Goal: Transaction & Acquisition: Purchase product/service

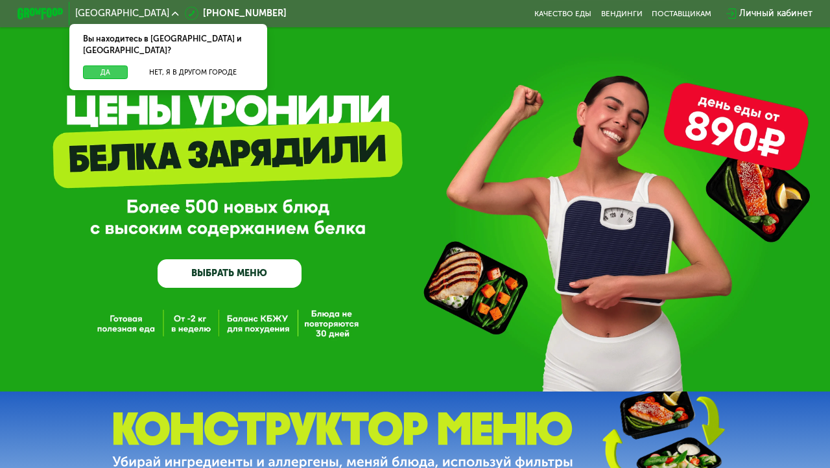
click at [112, 66] on button "Да" at bounding box center [105, 73] width 45 height 14
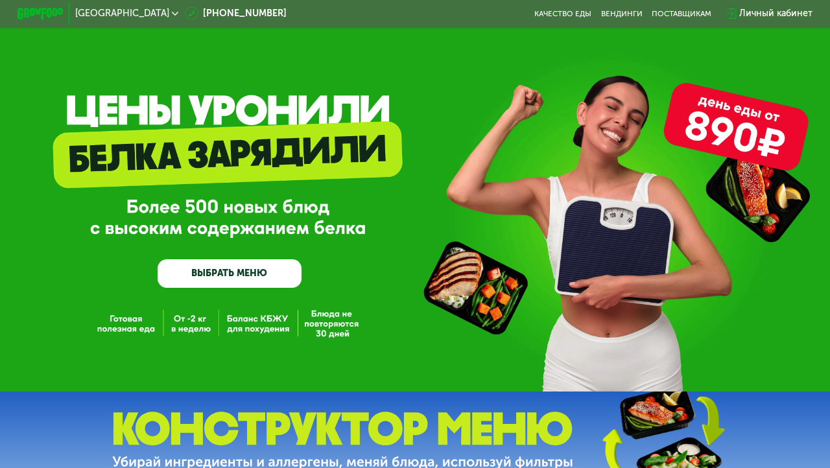
click at [230, 277] on link "ВЫБРАТЬ МЕНЮ" at bounding box center [229, 274] width 143 height 29
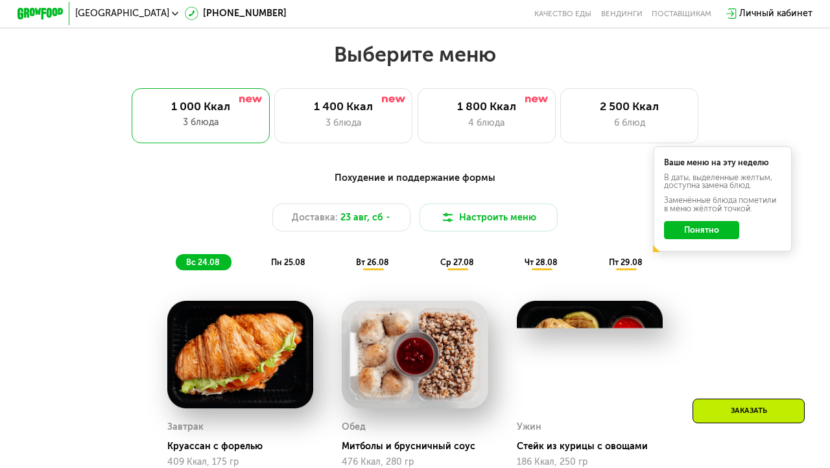
scroll to position [502, 0]
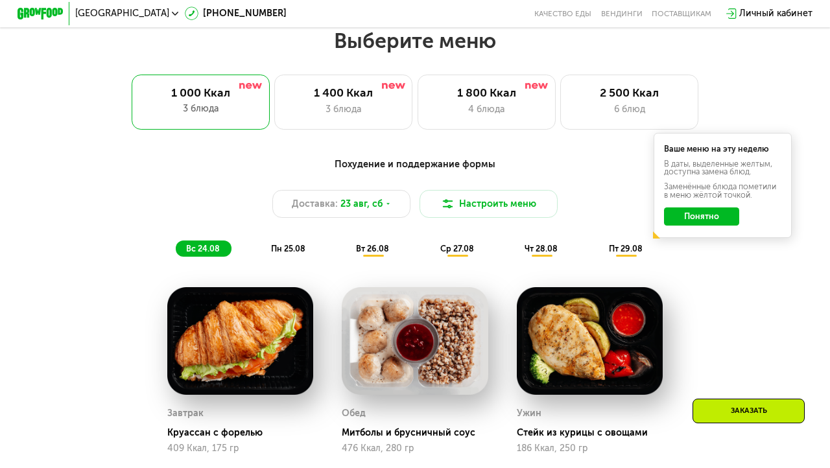
click at [685, 214] on button "Понятно" at bounding box center [701, 217] width 75 height 18
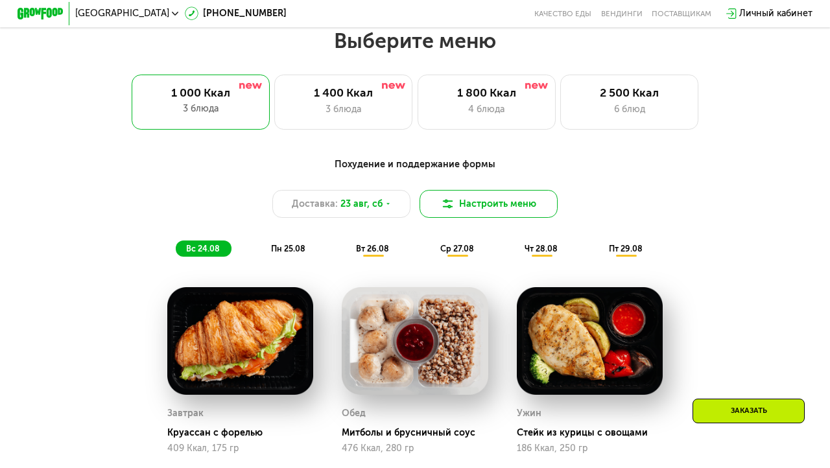
click at [474, 206] on button "Настроить меню" at bounding box center [489, 204] width 138 height 28
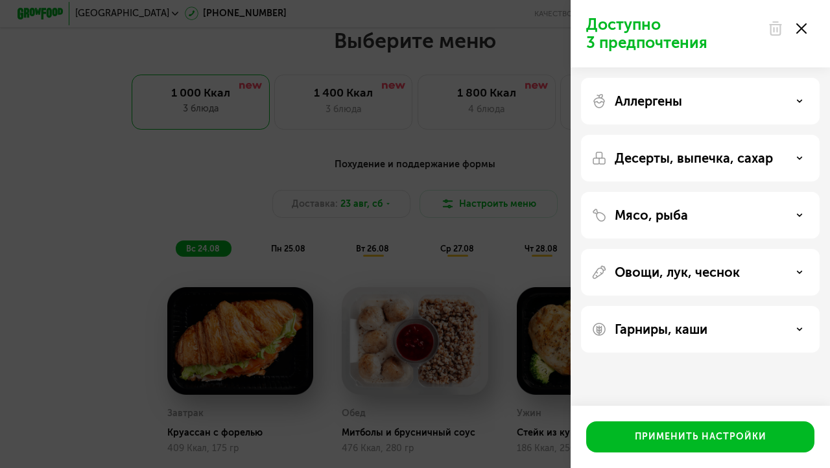
click at [640, 103] on p "Аллергены" at bounding box center [648, 101] width 67 height 16
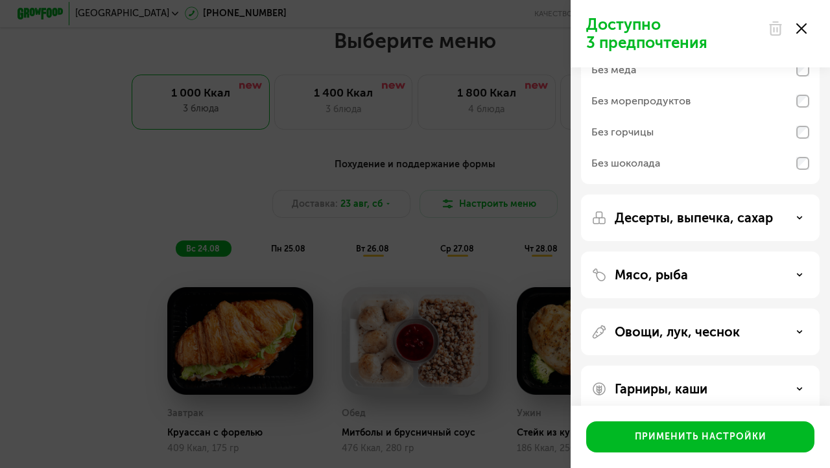
scroll to position [140, 0]
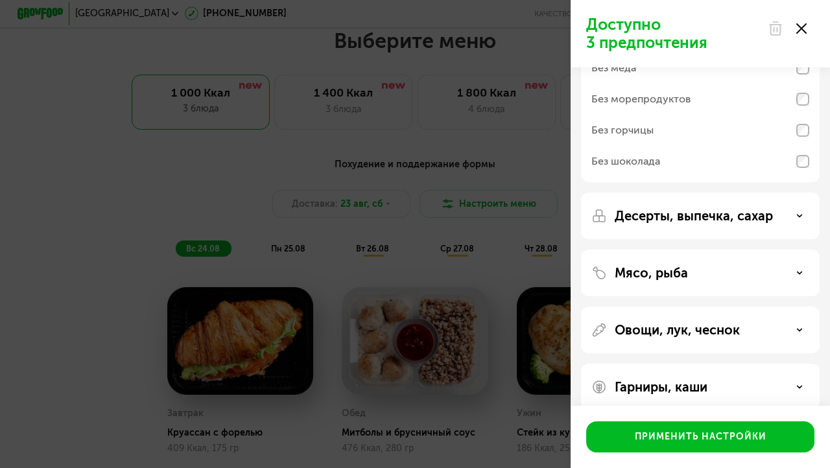
click at [669, 215] on p "Десерты, выпечка, сахар" at bounding box center [694, 216] width 158 height 16
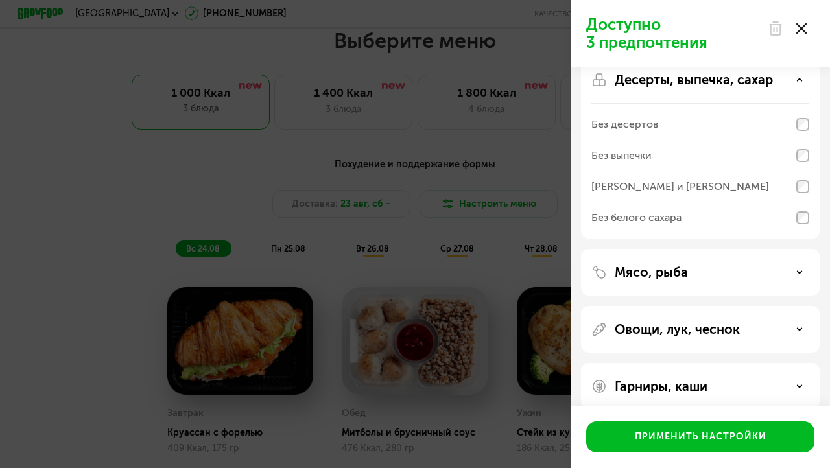
scroll to position [293, 0]
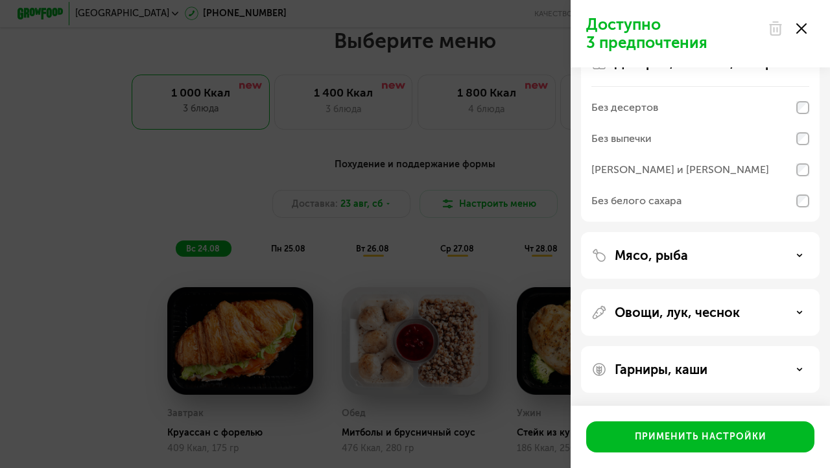
click at [666, 256] on p "Мясо, рыба" at bounding box center [651, 256] width 73 height 16
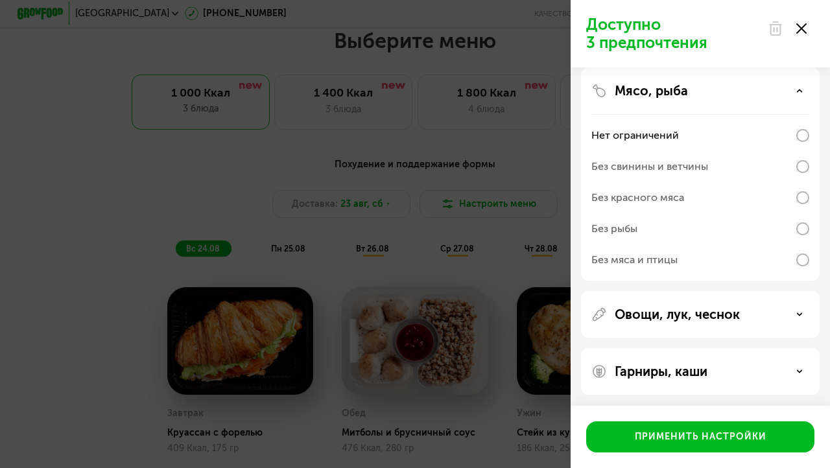
scroll to position [460, 0]
click at [642, 195] on div "Без красного мяса" at bounding box center [638, 196] width 93 height 16
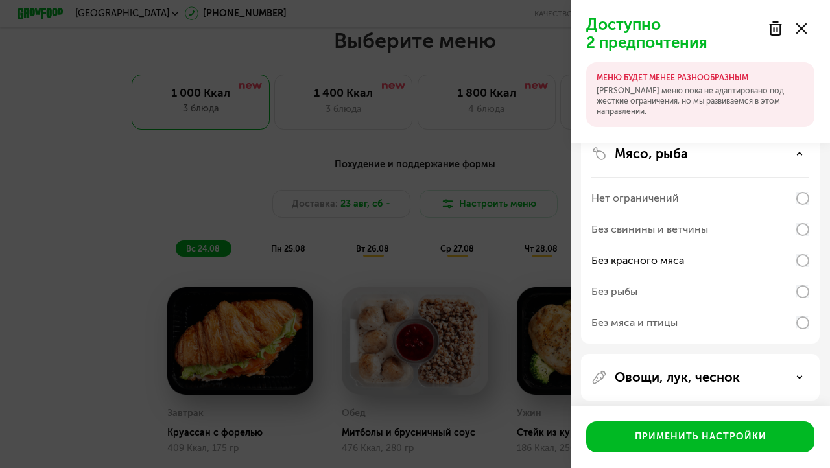
click at [705, 260] on div "Без красного мяса" at bounding box center [701, 260] width 218 height 31
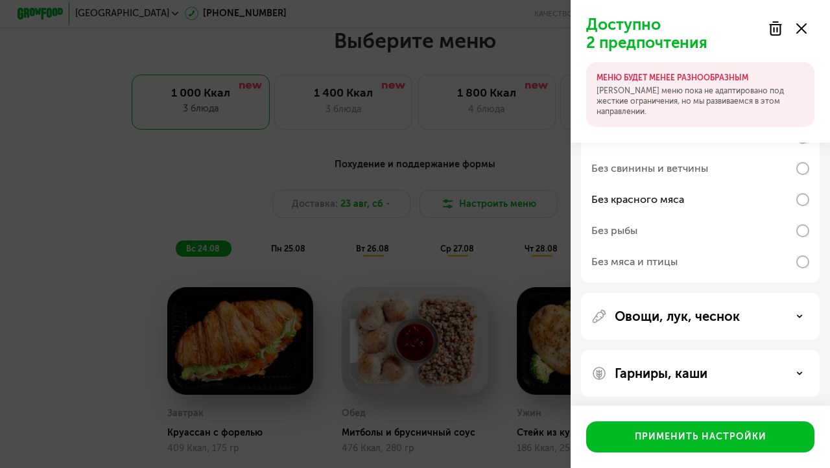
scroll to position [525, 0]
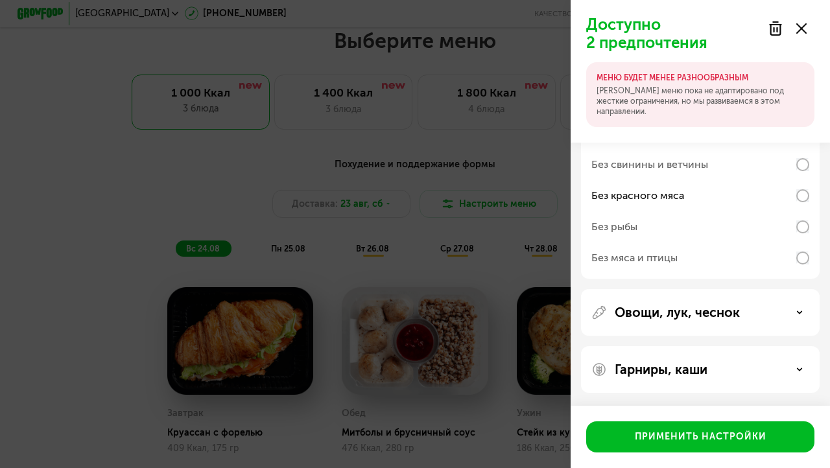
click at [731, 346] on div "Овощи, лук, чеснок" at bounding box center [700, 369] width 239 height 47
click at [725, 317] on p "Овощи, лук, чеснок" at bounding box center [677, 313] width 125 height 16
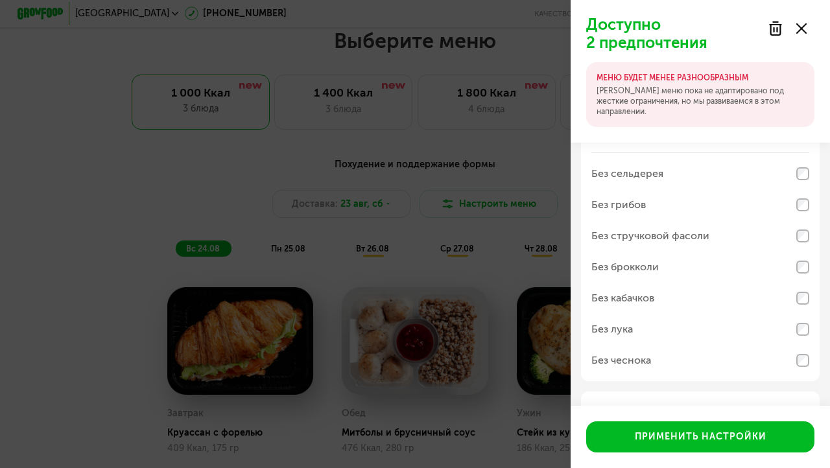
scroll to position [754, 0]
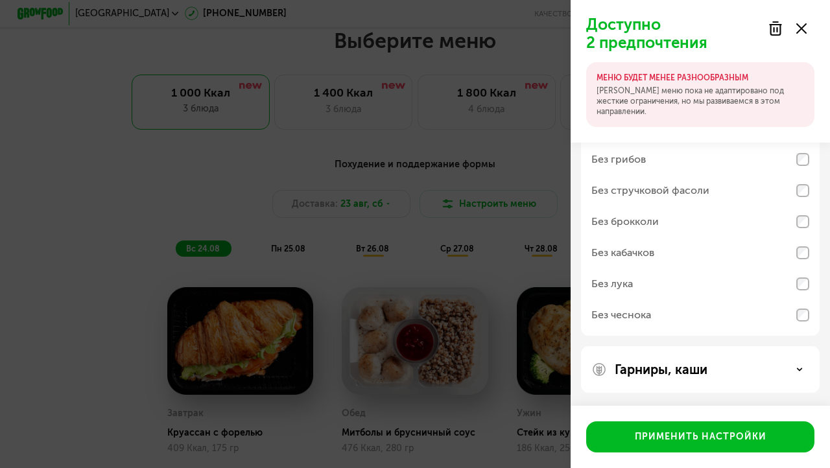
click at [691, 363] on p "Гарниры, каши" at bounding box center [661, 370] width 93 height 16
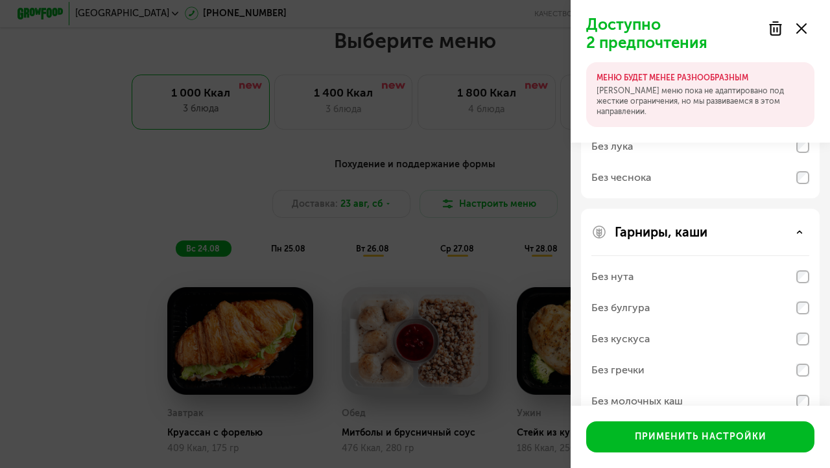
scroll to position [921, 0]
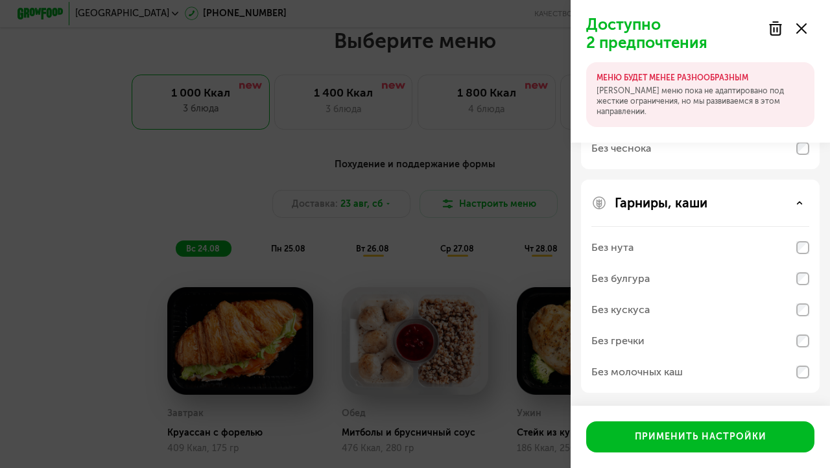
click at [798, 30] on use at bounding box center [802, 28] width 10 height 10
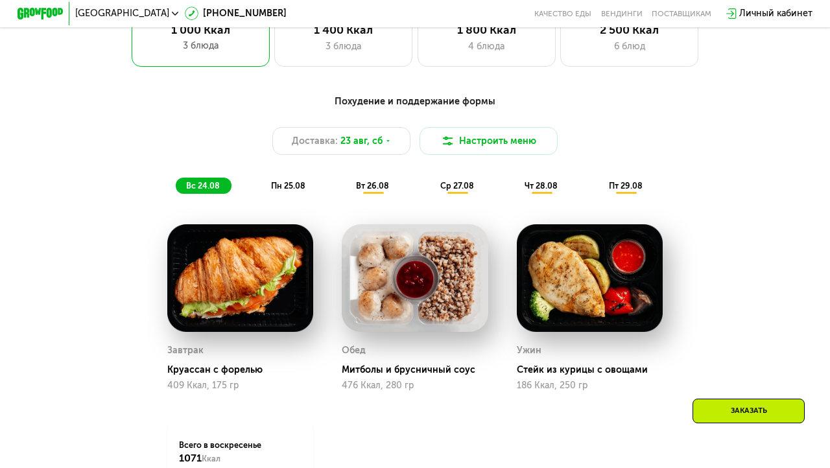
scroll to position [566, 0]
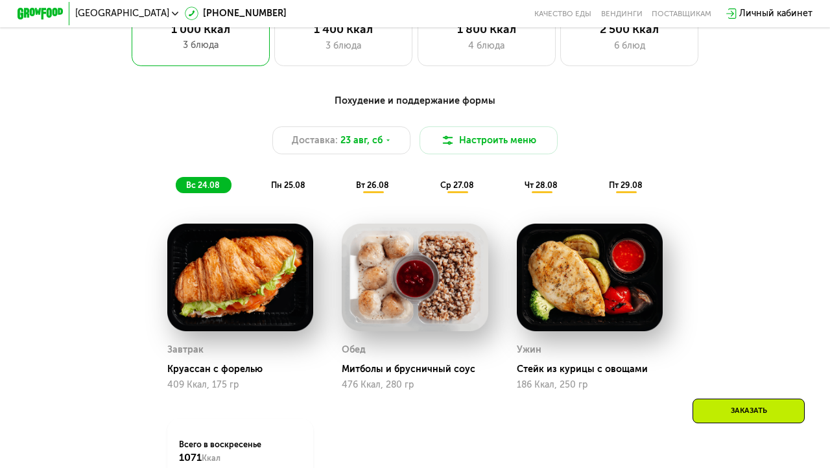
click at [346, 189] on div "пн 25.08" at bounding box center [373, 185] width 55 height 16
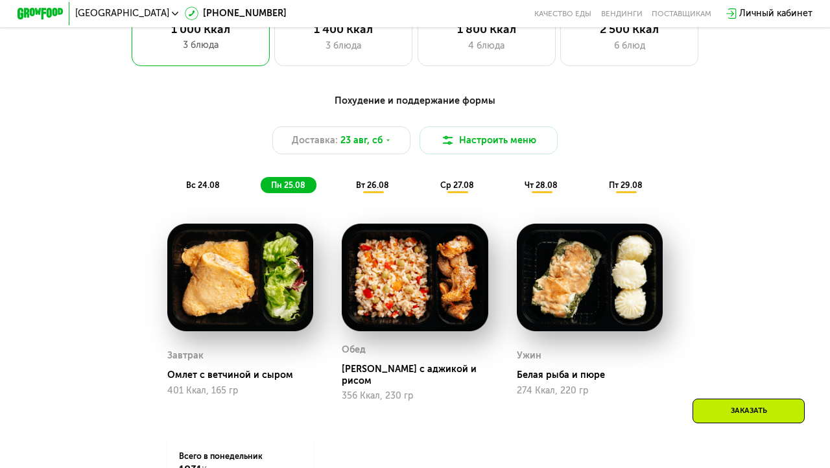
click at [363, 183] on span "вт 26.08" at bounding box center [372, 185] width 33 height 10
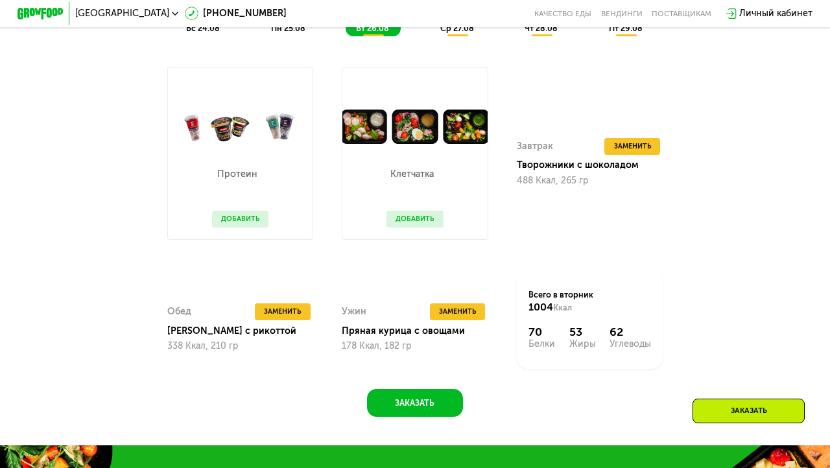
scroll to position [717, 0]
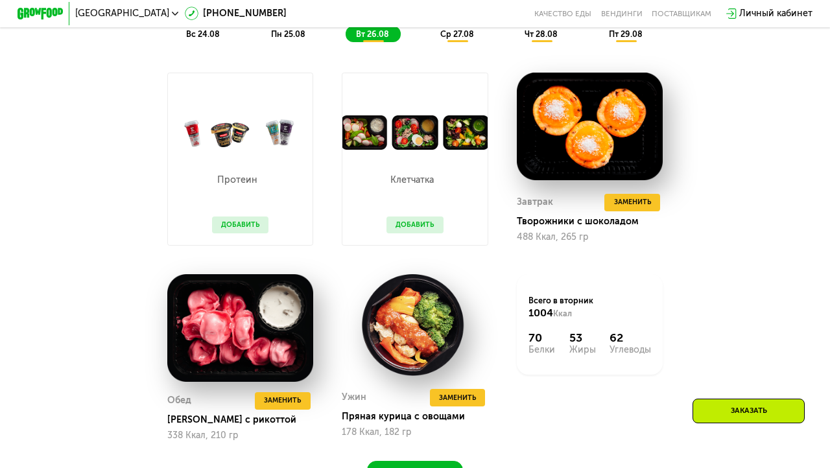
click at [244, 224] on button "Добавить" at bounding box center [240, 226] width 56 height 18
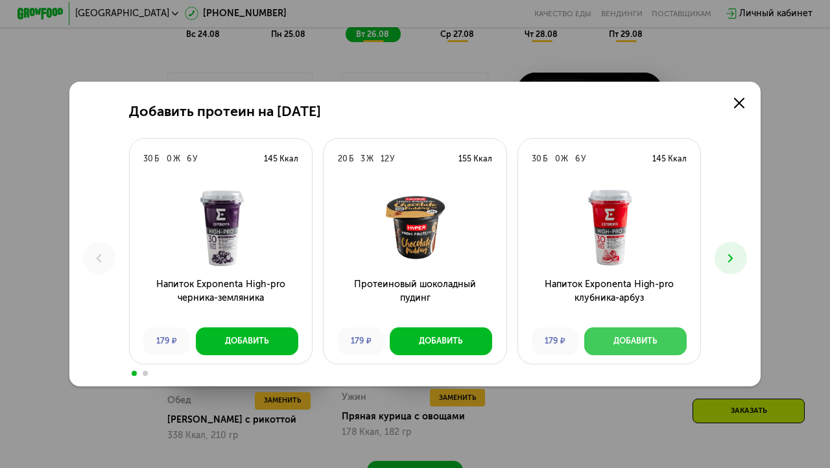
click at [656, 342] on div "Добавить" at bounding box center [636, 341] width 44 height 12
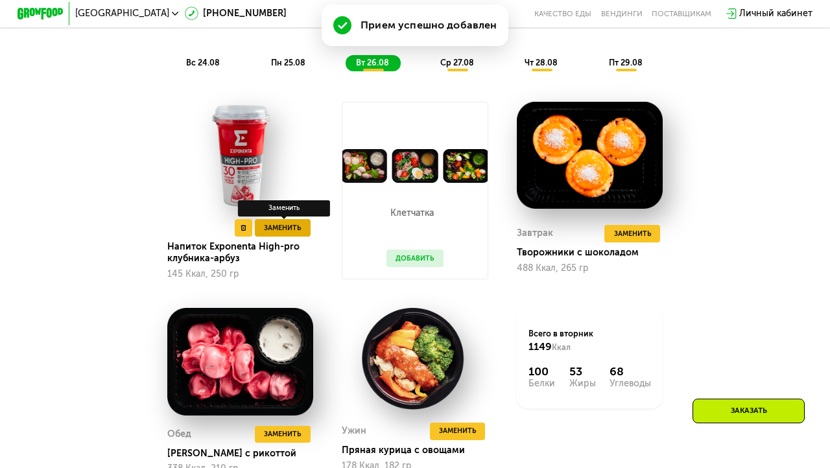
click at [288, 223] on span "Заменить" at bounding box center [282, 229] width 37 height 12
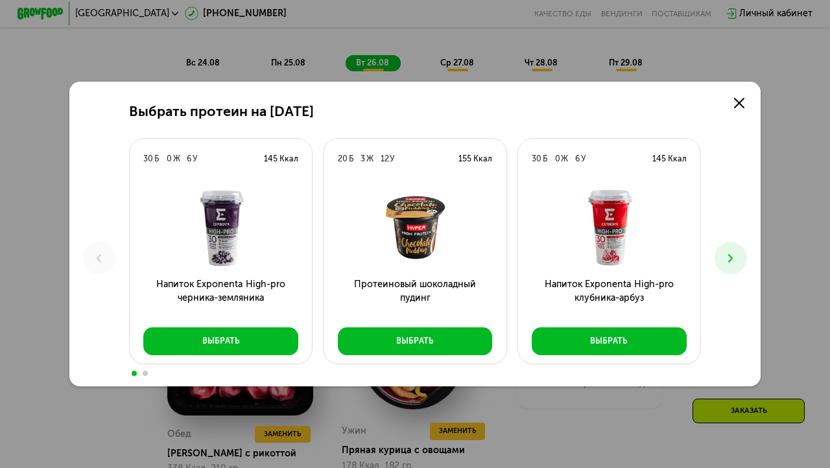
click at [738, 250] on button at bounding box center [731, 258] width 32 height 32
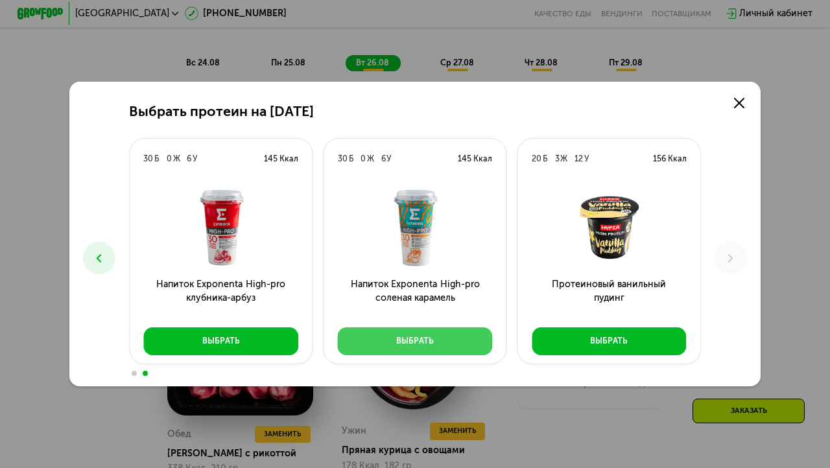
click at [409, 337] on div "Выбрать" at bounding box center [415, 341] width 38 height 12
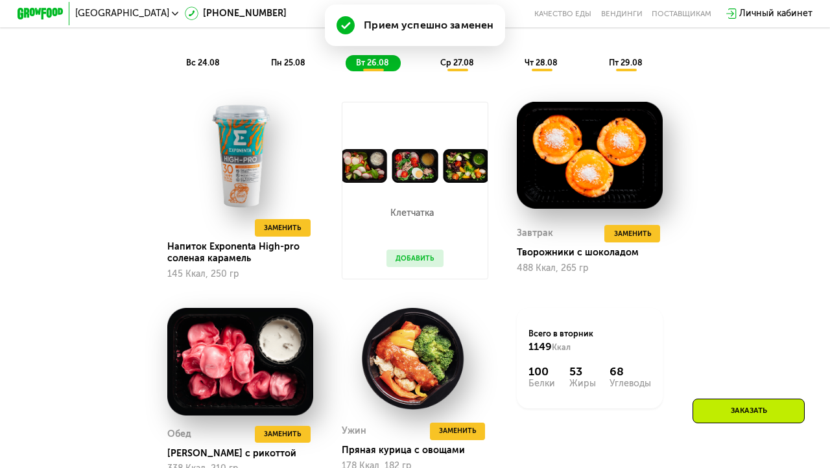
click at [413, 255] on button "Добавить" at bounding box center [415, 259] width 56 height 18
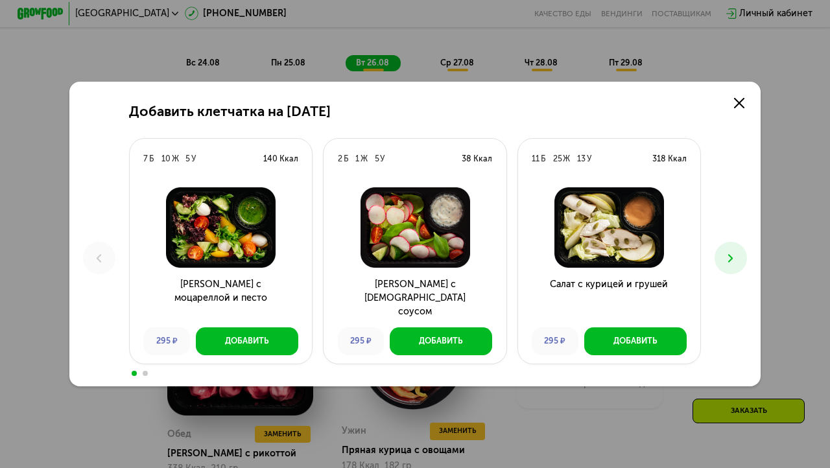
click at [730, 256] on use at bounding box center [731, 258] width 5 height 8
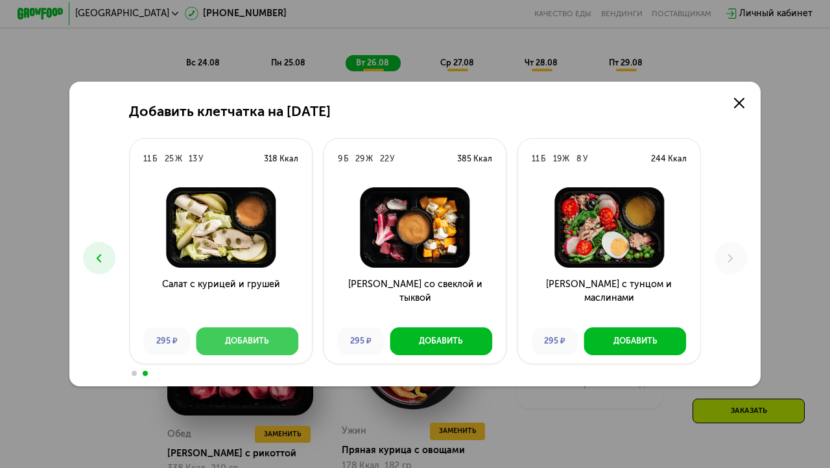
click at [247, 344] on div "Добавить" at bounding box center [247, 341] width 44 height 12
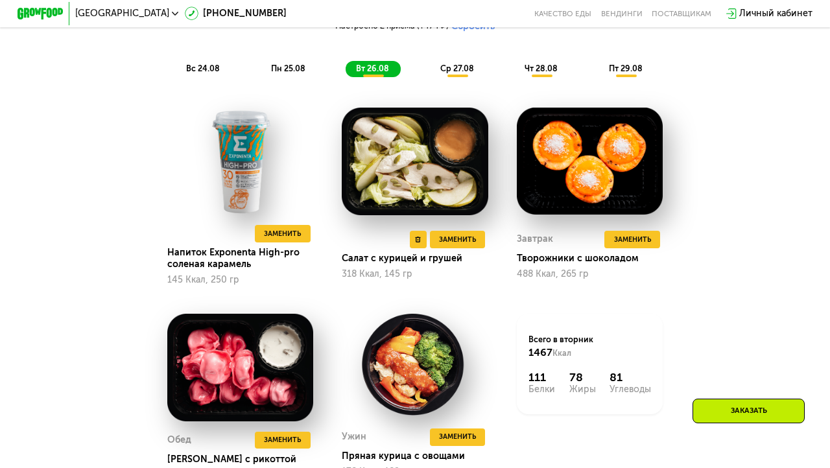
scroll to position [720, 0]
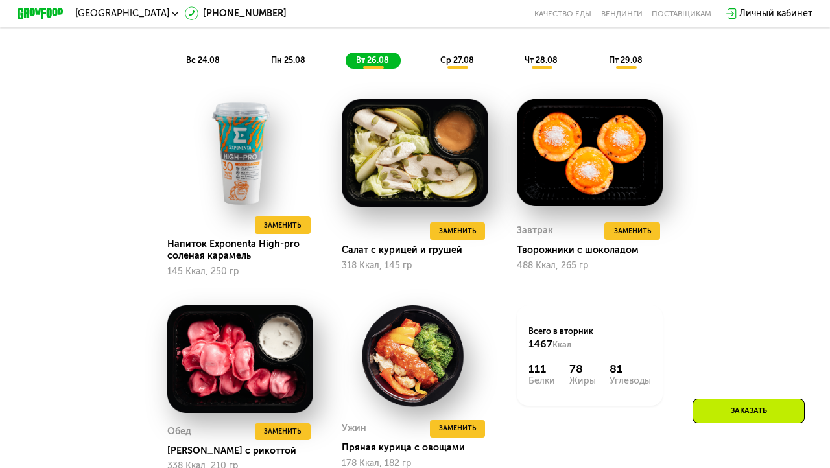
click at [273, 57] on span "пн 25.08" at bounding box center [288, 60] width 34 height 10
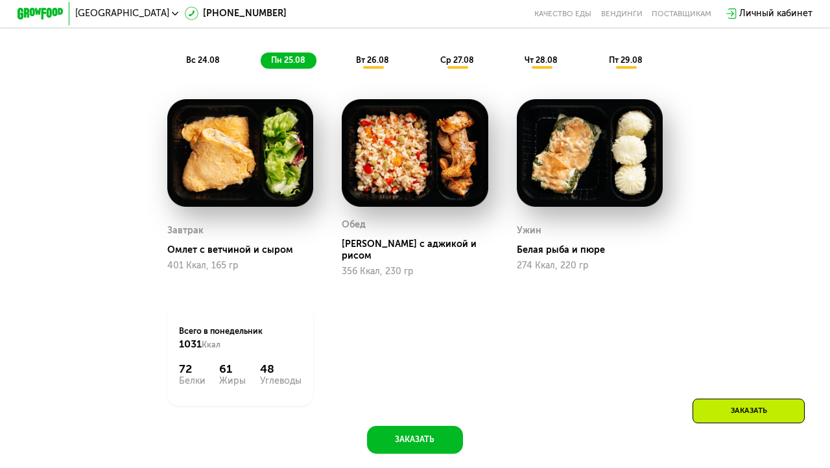
click at [362, 61] on span "вт 26.08" at bounding box center [372, 60] width 33 height 10
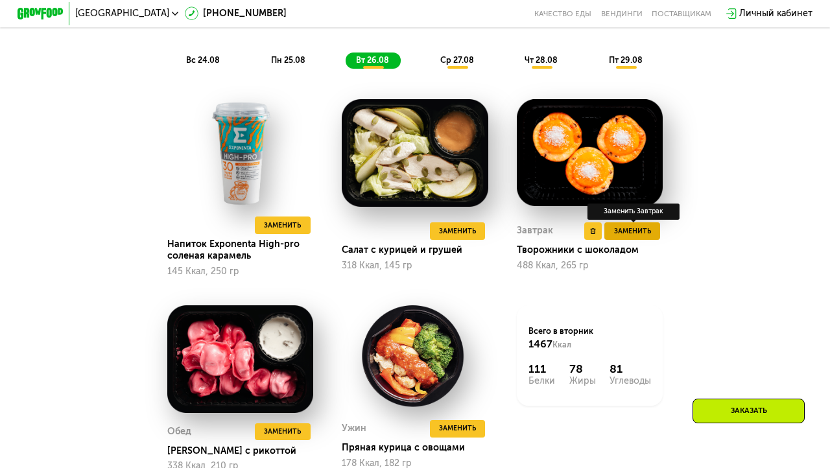
click at [636, 230] on span "Заменить" at bounding box center [632, 232] width 37 height 12
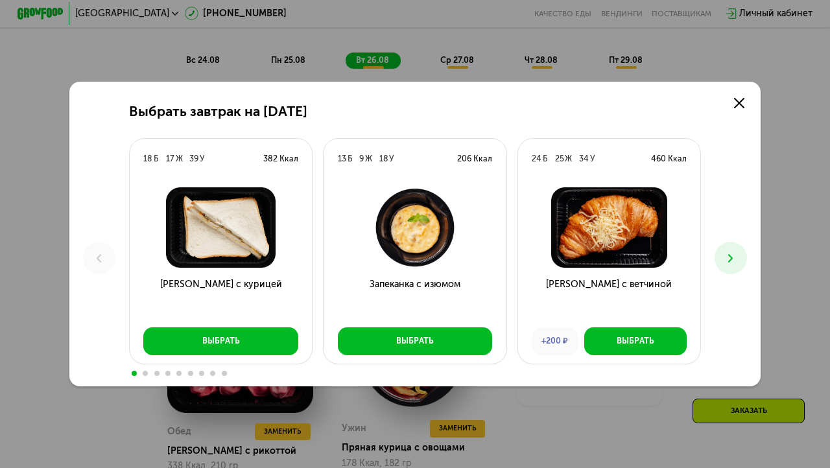
click at [725, 254] on icon at bounding box center [731, 259] width 14 height 14
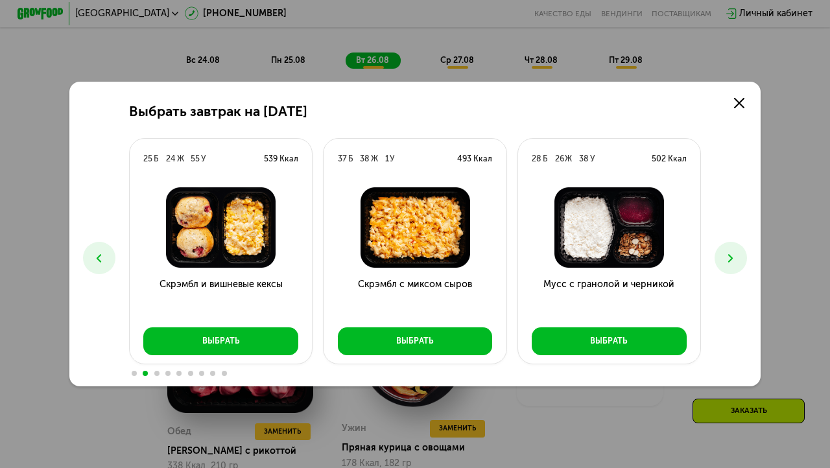
click at [721, 250] on button at bounding box center [731, 258] width 32 height 32
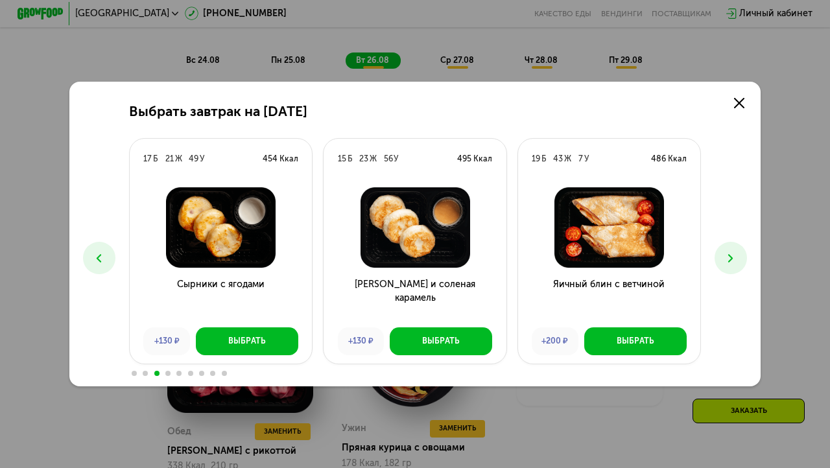
click at [98, 255] on icon at bounding box center [99, 259] width 14 height 14
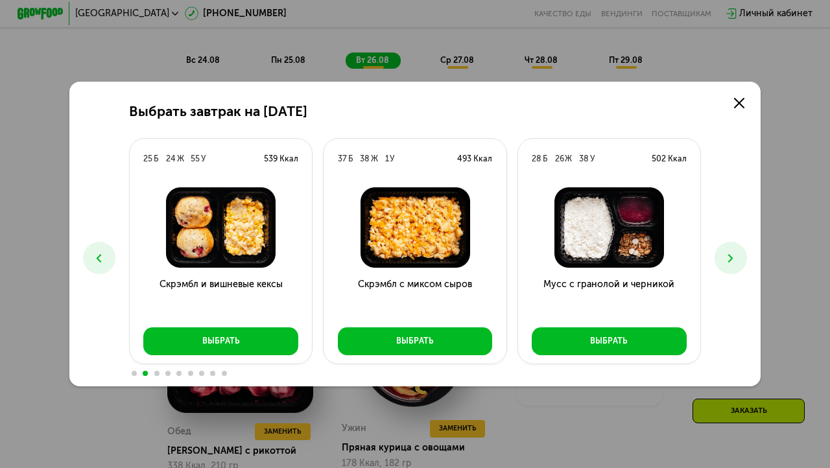
click at [98, 255] on icon at bounding box center [99, 259] width 14 height 14
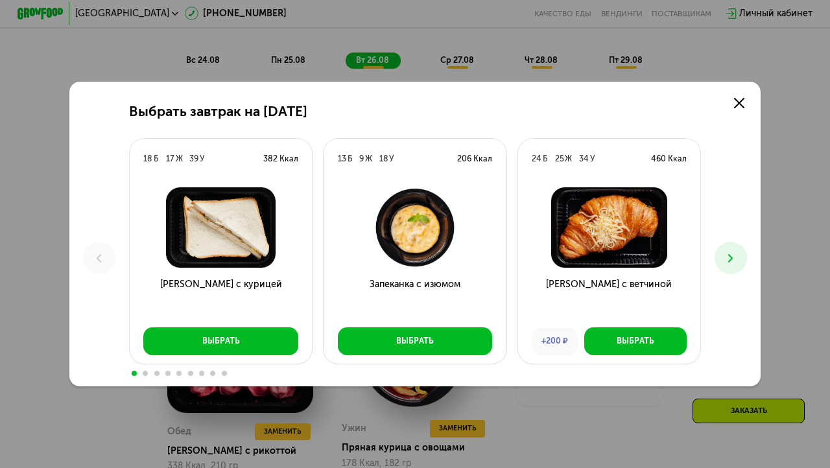
click at [734, 249] on button at bounding box center [731, 258] width 32 height 32
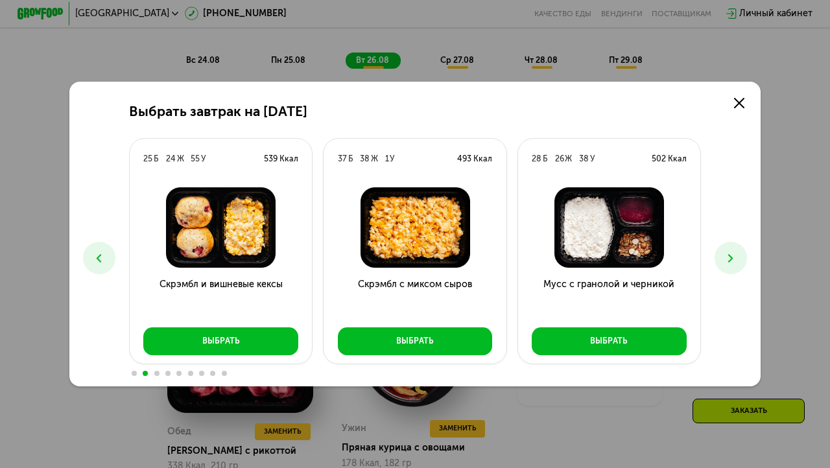
click at [731, 258] on icon at bounding box center [731, 259] width 14 height 14
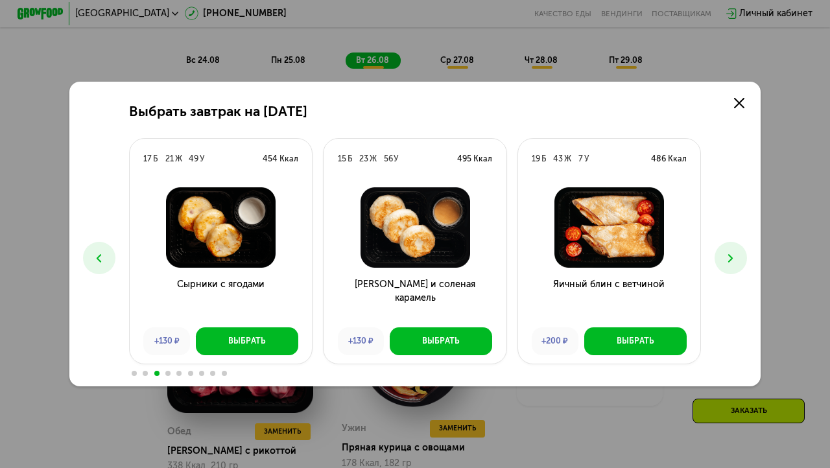
click at [731, 260] on use at bounding box center [731, 258] width 5 height 8
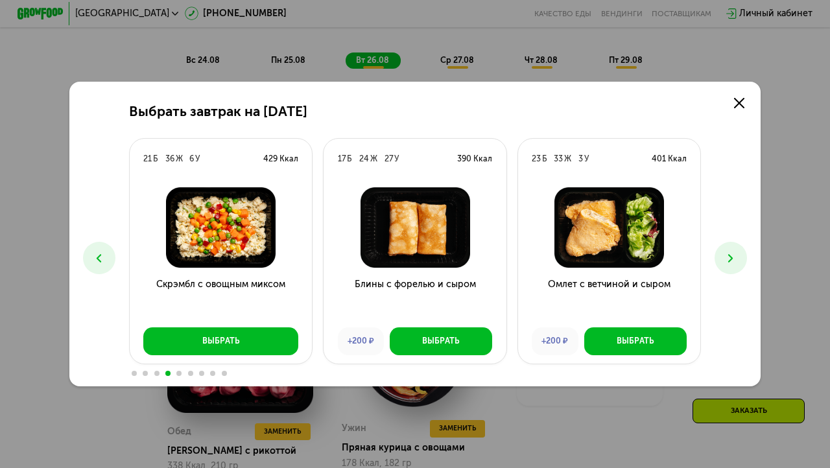
click at [730, 261] on use at bounding box center [731, 258] width 5 height 8
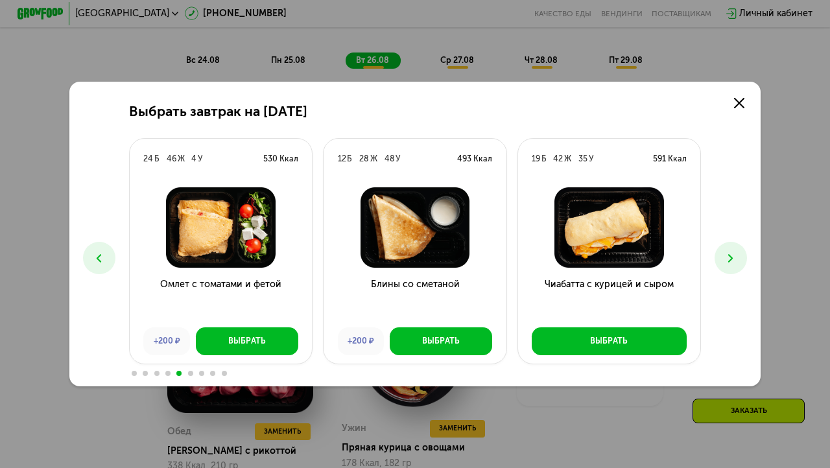
click at [730, 261] on use at bounding box center [731, 258] width 5 height 8
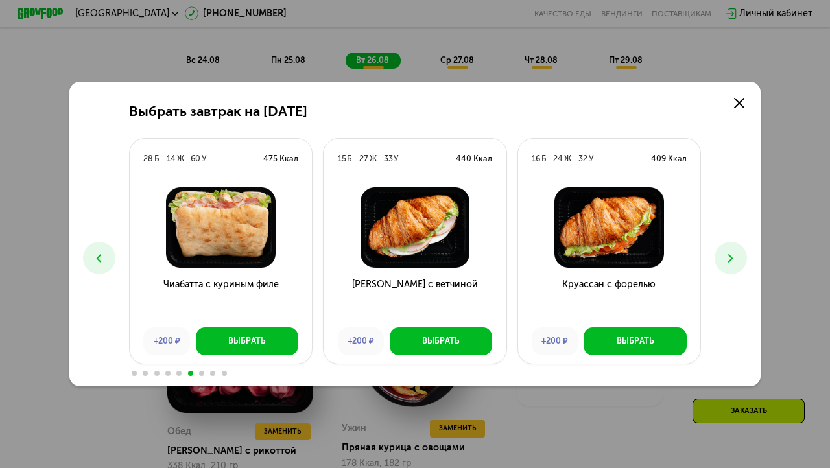
click at [729, 261] on use at bounding box center [731, 258] width 5 height 8
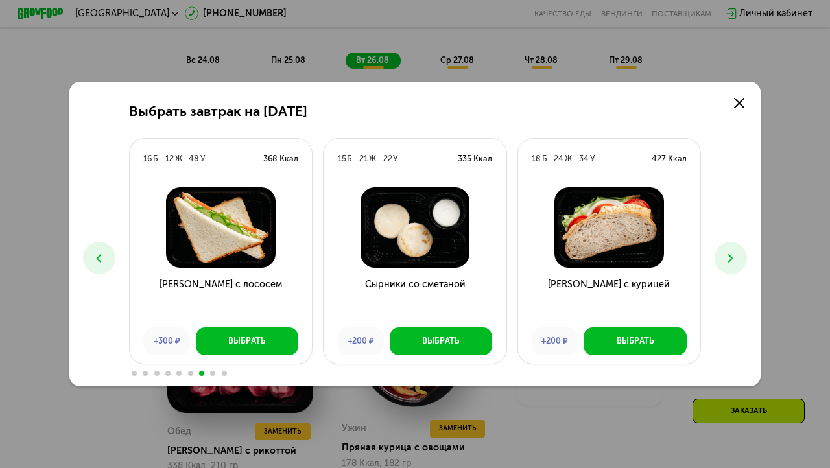
click at [729, 262] on use at bounding box center [731, 258] width 5 height 8
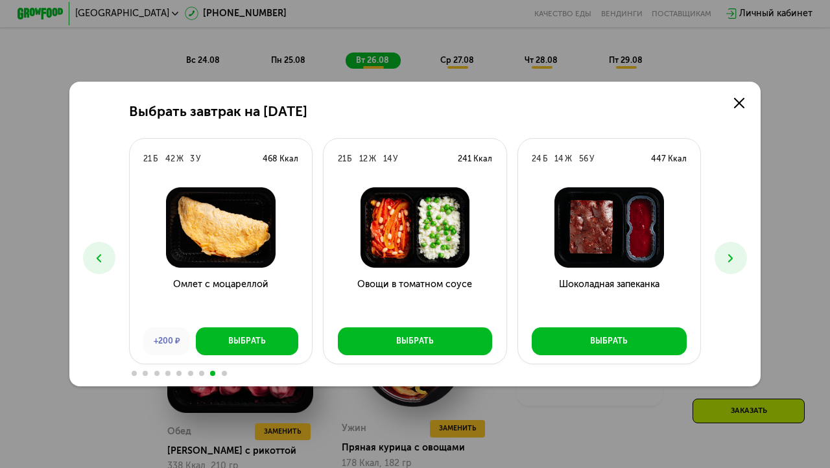
click at [729, 262] on use at bounding box center [731, 258] width 5 height 8
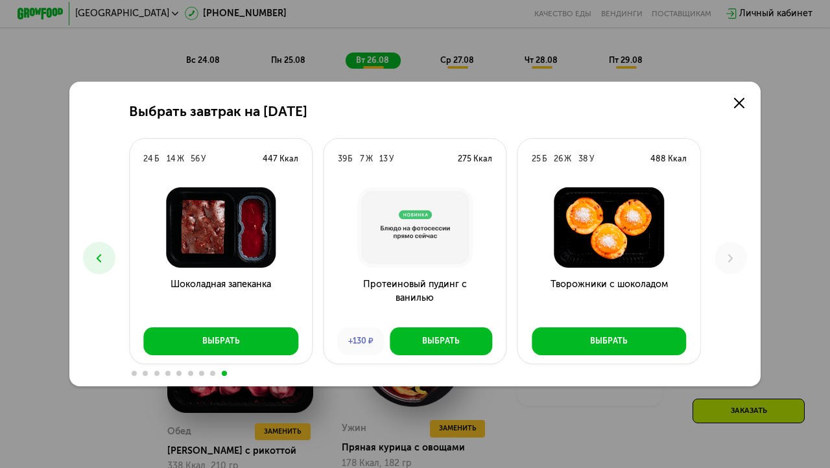
click at [648, 215] on img at bounding box center [609, 228] width 164 height 80
click at [748, 103] on link at bounding box center [740, 102] width 23 height 23
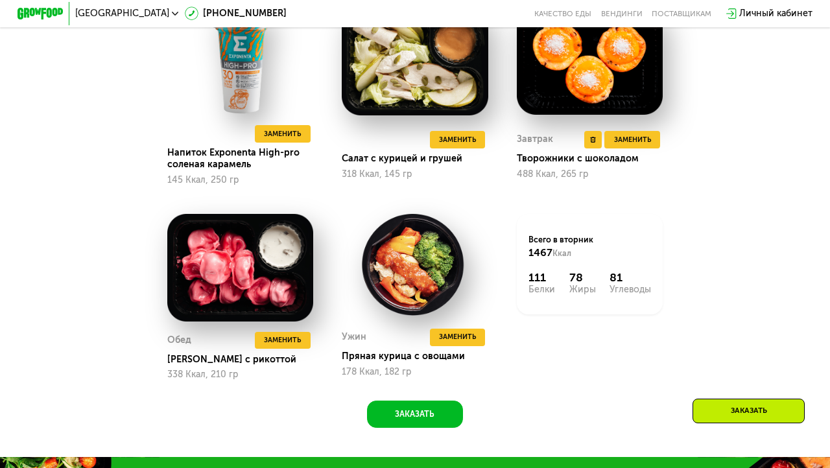
scroll to position [821, 0]
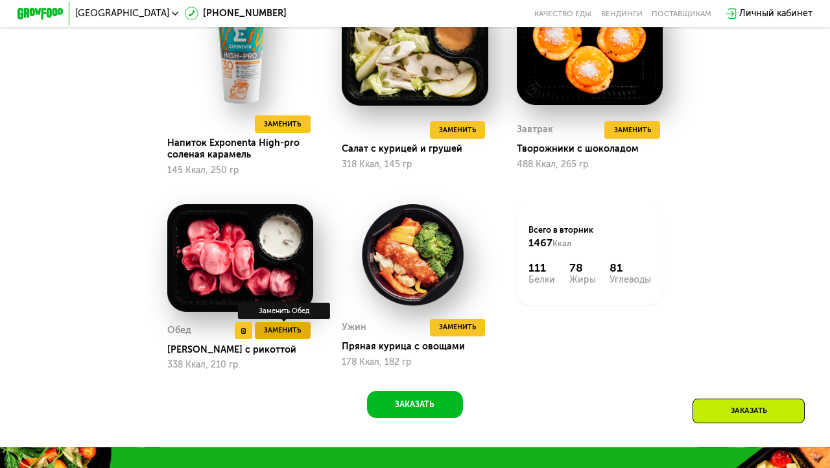
click at [295, 332] on span "Заменить" at bounding box center [282, 331] width 37 height 12
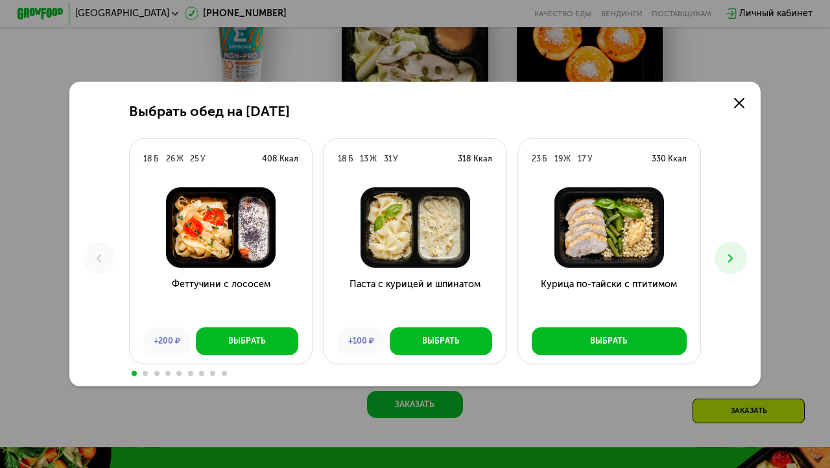
click at [731, 255] on icon at bounding box center [731, 259] width 14 height 14
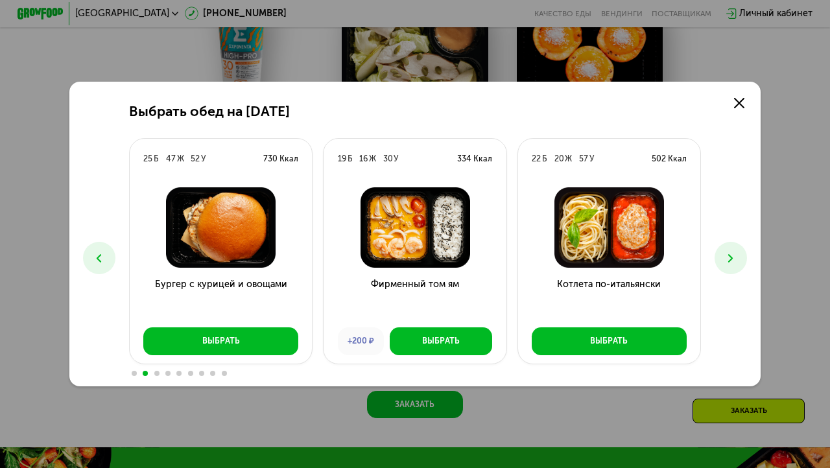
click at [729, 254] on use at bounding box center [731, 258] width 5 height 8
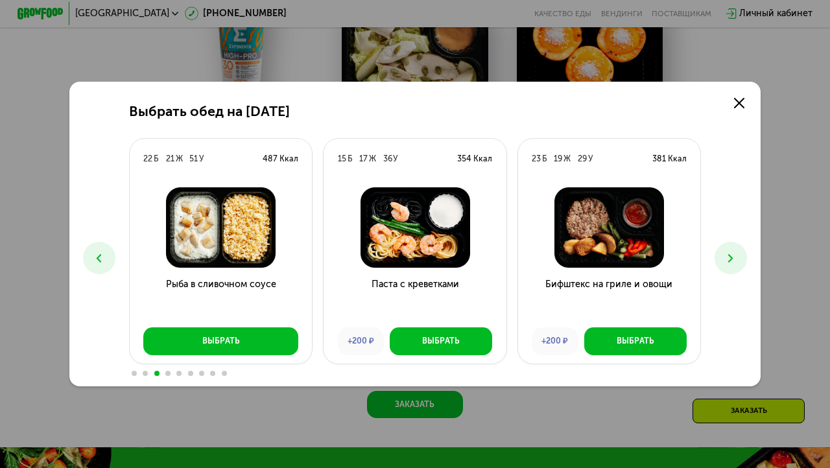
click at [729, 254] on use at bounding box center [731, 258] width 5 height 8
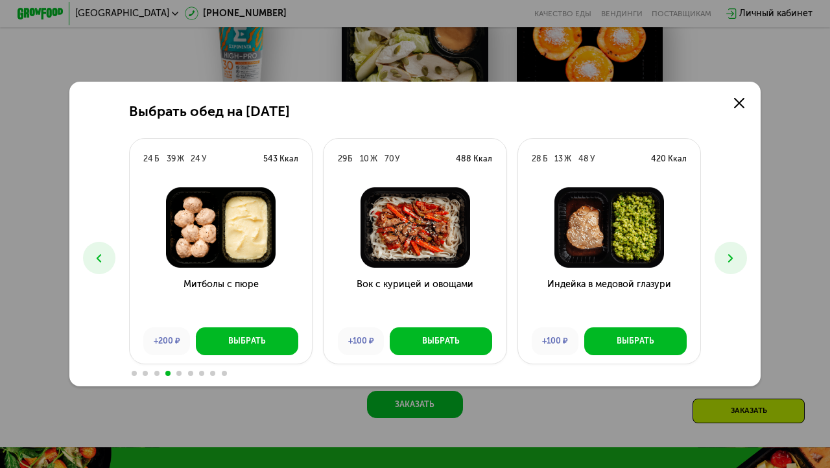
click at [729, 254] on use at bounding box center [731, 258] width 5 height 8
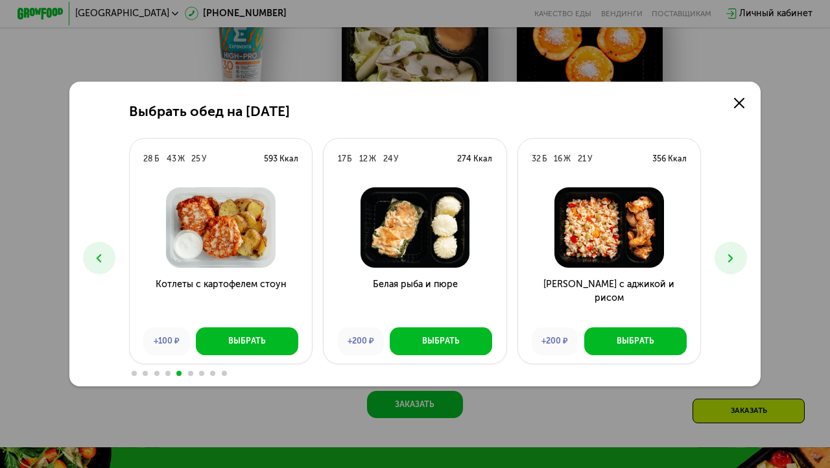
click at [730, 254] on icon at bounding box center [731, 259] width 14 height 14
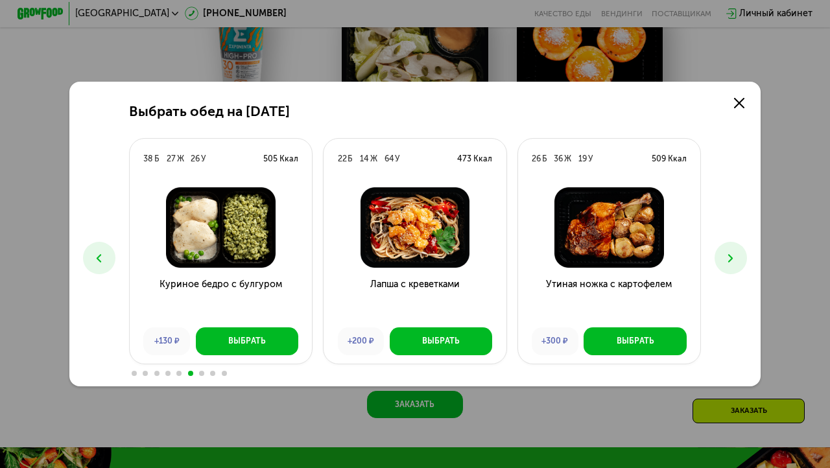
click at [727, 258] on icon at bounding box center [731, 259] width 14 height 14
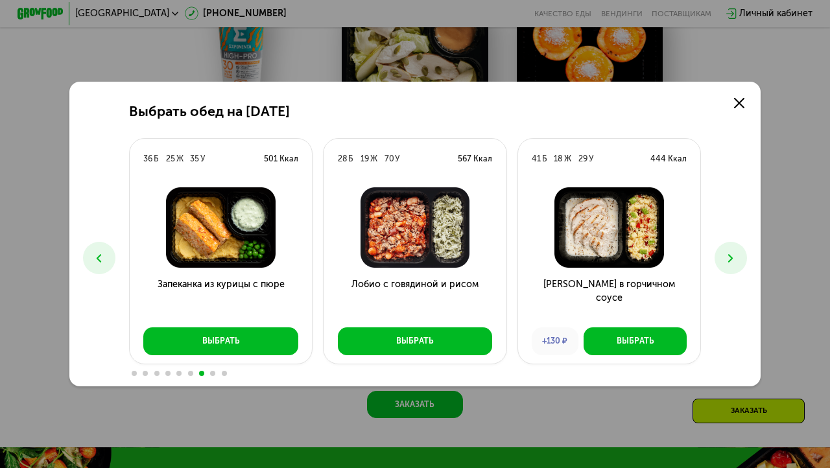
click at [726, 259] on icon at bounding box center [731, 259] width 14 height 14
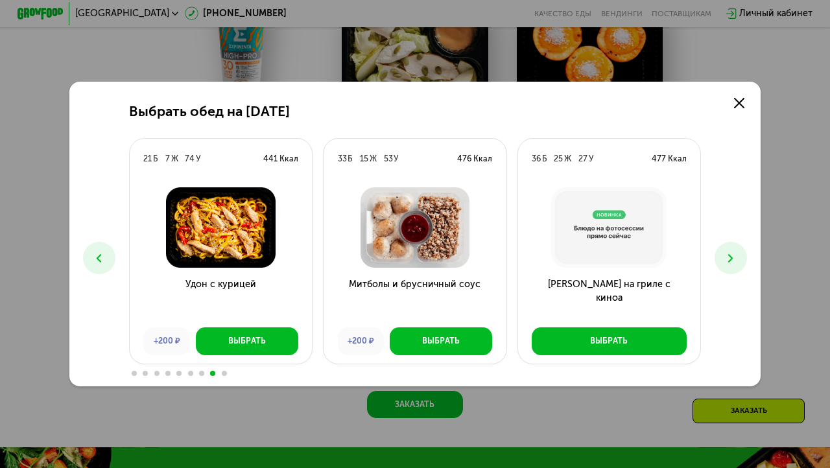
click at [726, 259] on icon at bounding box center [731, 259] width 14 height 14
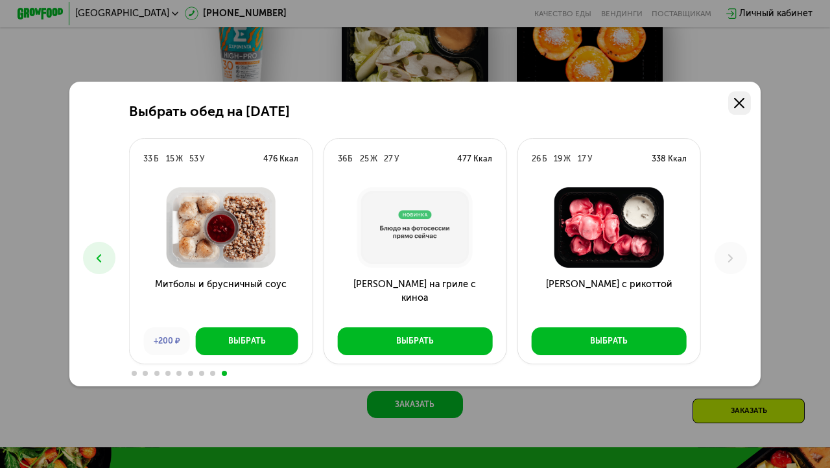
click at [733, 101] on link at bounding box center [740, 102] width 23 height 23
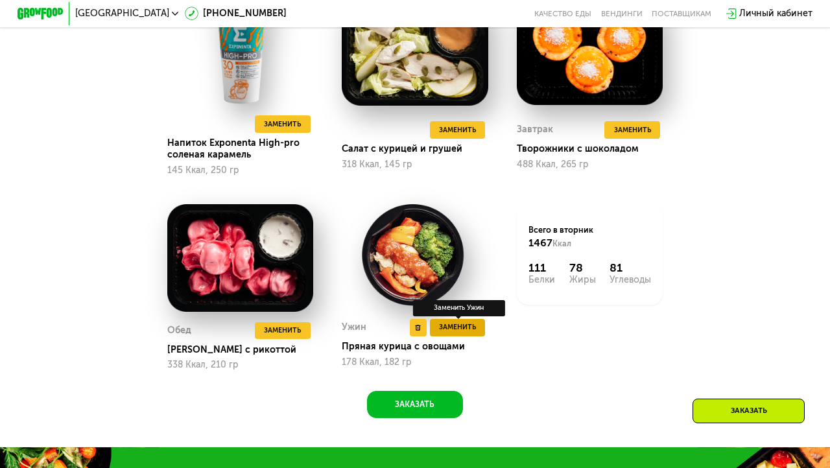
click at [473, 328] on span "Заменить" at bounding box center [457, 328] width 37 height 12
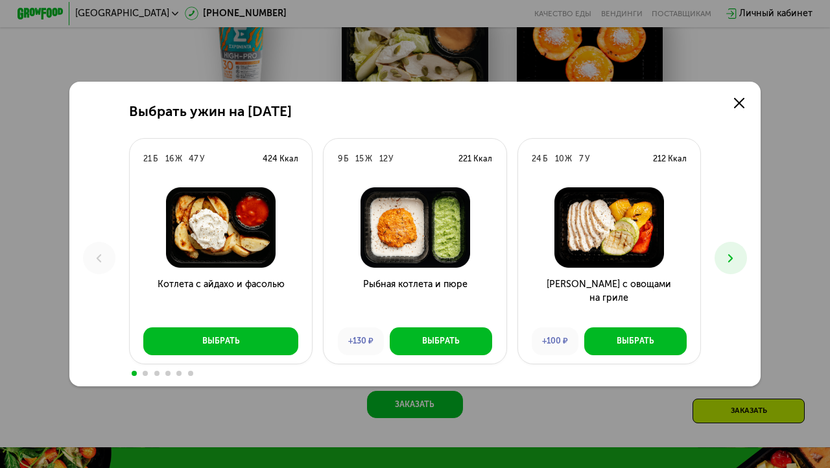
click at [730, 257] on icon at bounding box center [731, 259] width 14 height 14
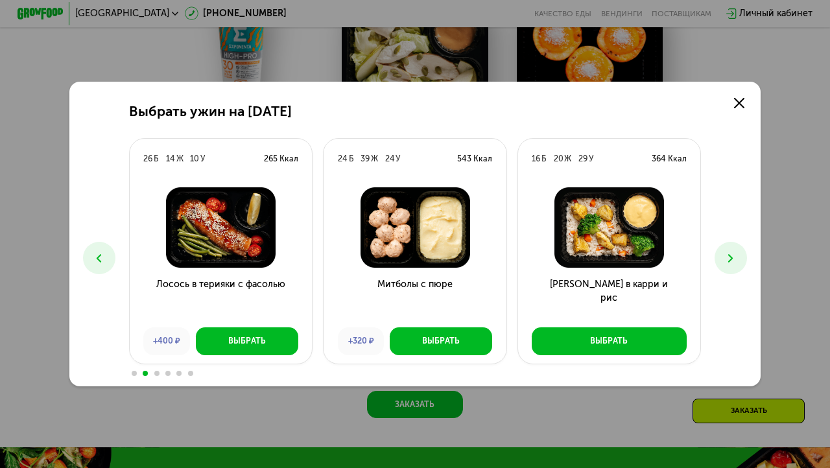
click at [730, 257] on icon at bounding box center [731, 259] width 14 height 14
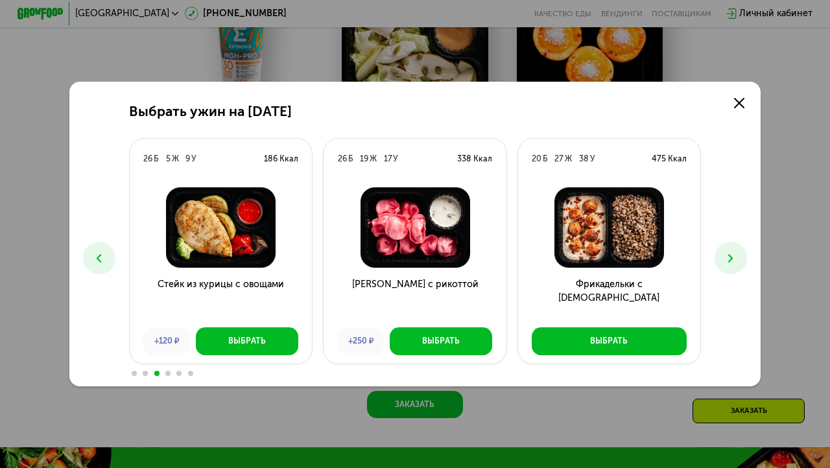
click at [730, 257] on icon at bounding box center [731, 259] width 14 height 14
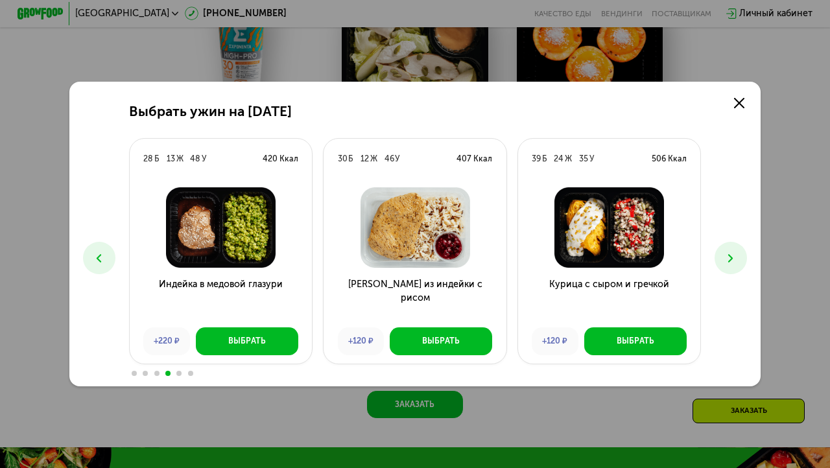
click at [726, 259] on icon at bounding box center [731, 259] width 14 height 14
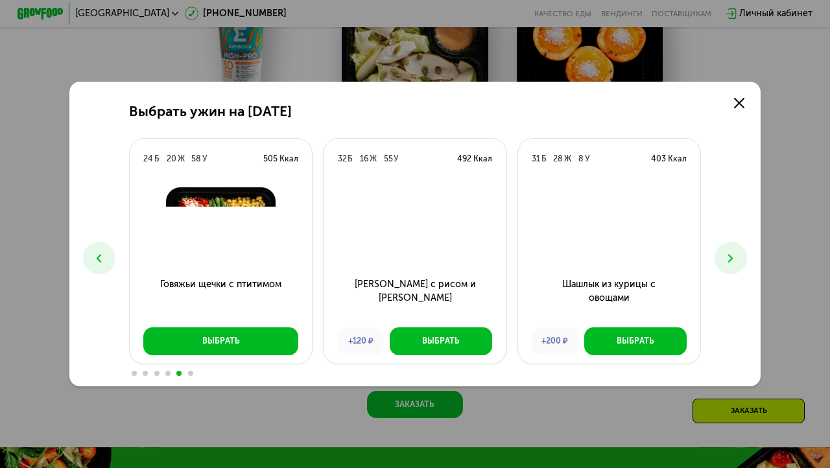
click at [725, 257] on icon at bounding box center [731, 259] width 14 height 14
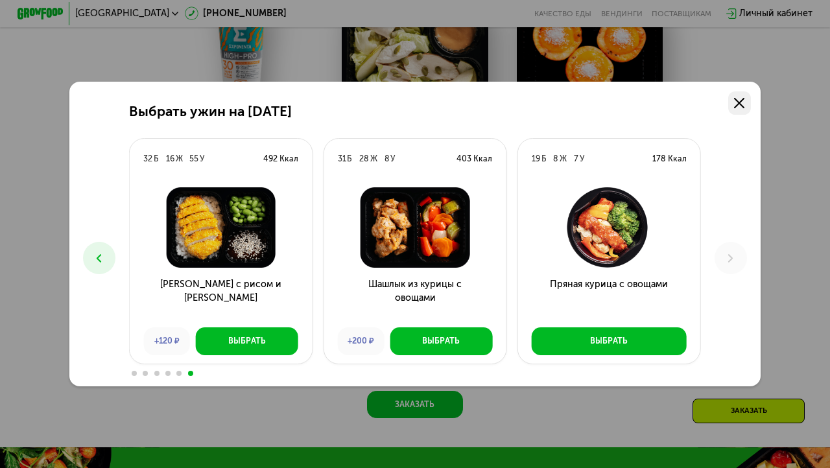
click at [737, 105] on use at bounding box center [739, 103] width 10 height 10
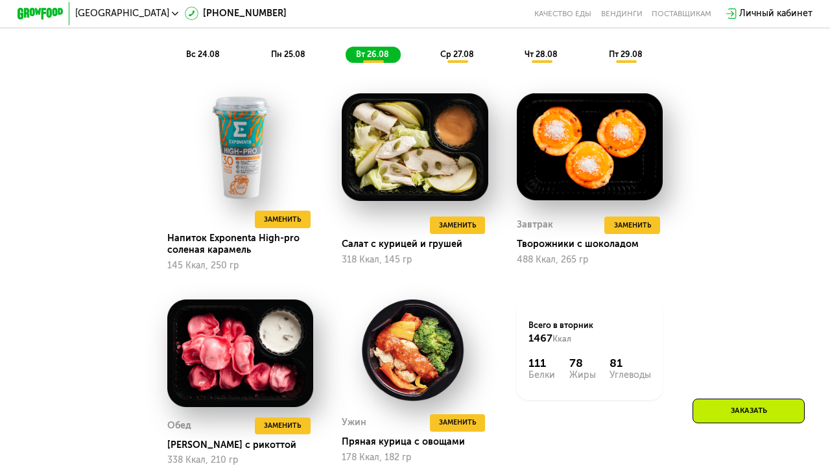
scroll to position [731, 0]
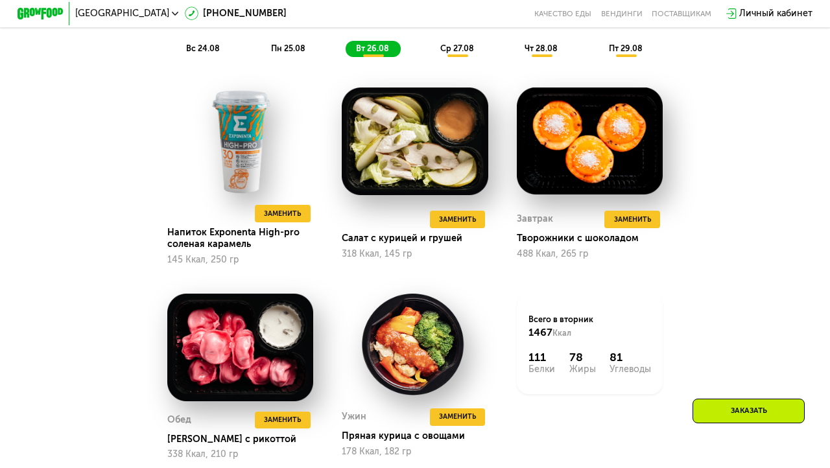
click at [515, 47] on div "ср 27.08" at bounding box center [542, 49] width 55 height 16
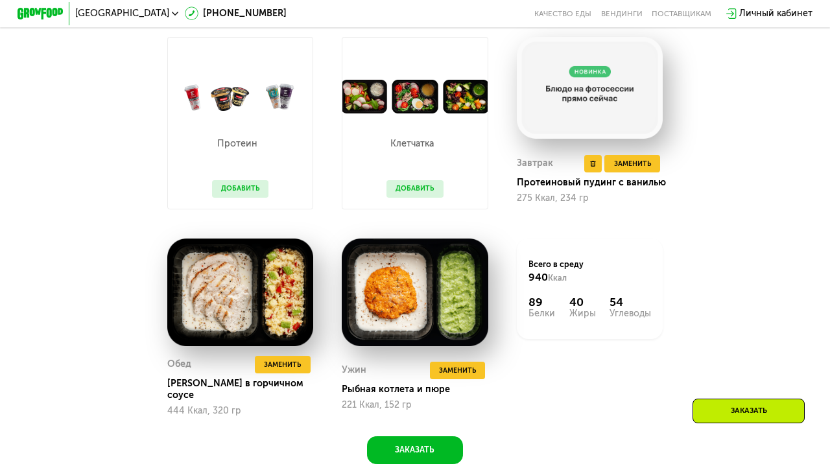
scroll to position [784, 0]
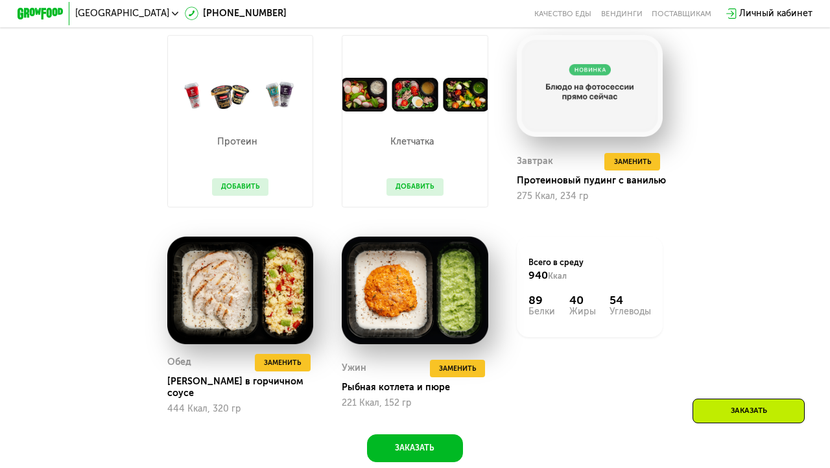
click at [247, 190] on button "Добавить" at bounding box center [240, 187] width 56 height 18
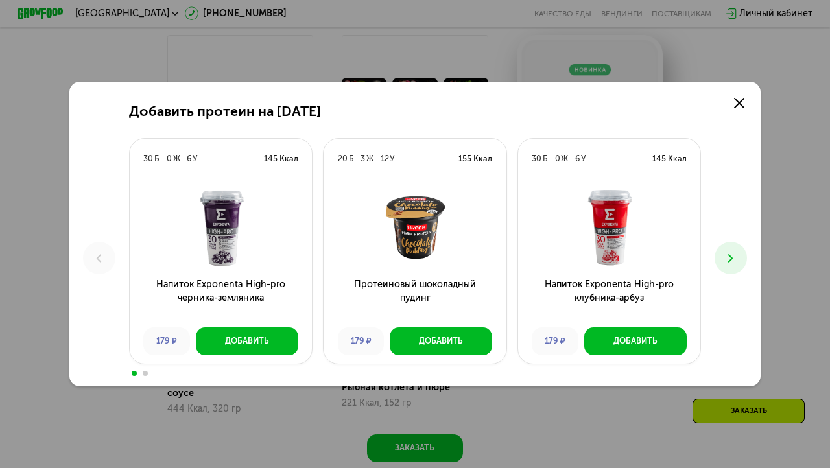
click at [735, 261] on icon at bounding box center [731, 259] width 14 height 14
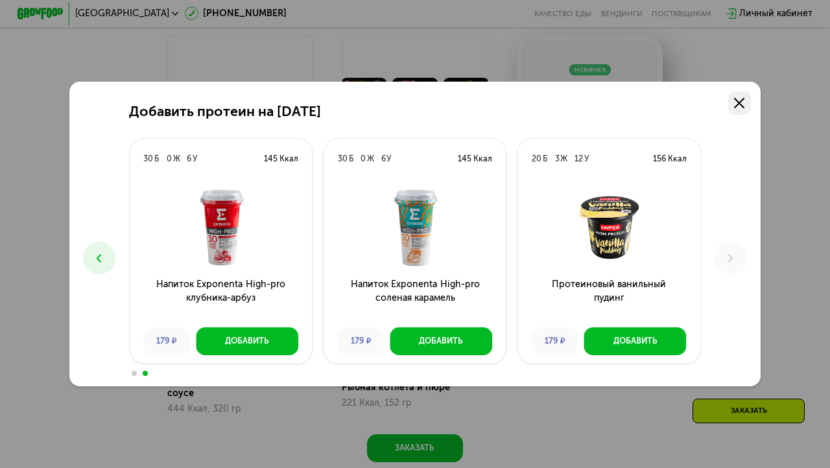
click at [737, 97] on link at bounding box center [740, 102] width 23 height 23
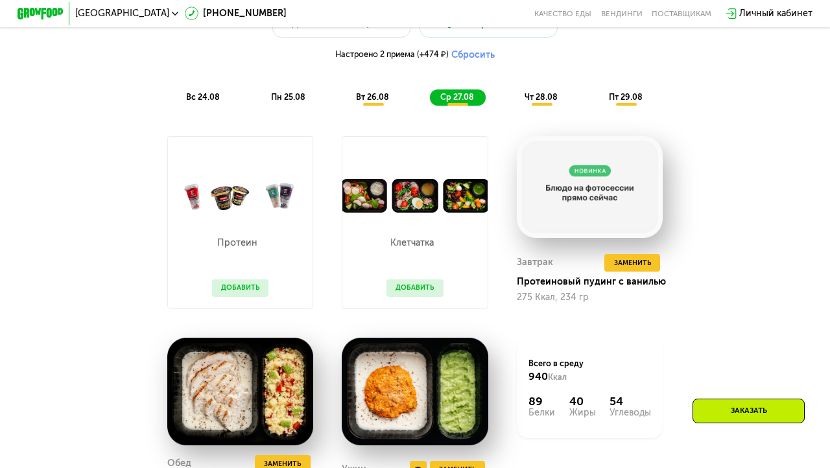
scroll to position [677, 0]
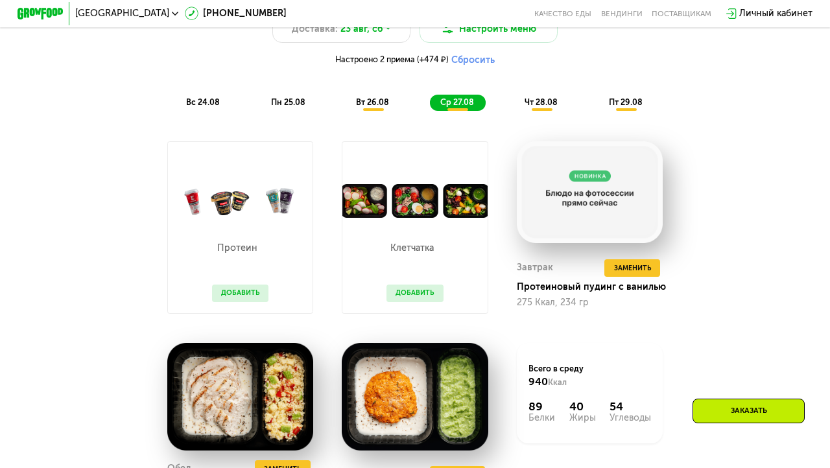
click at [531, 101] on span "чт 28.08" at bounding box center [541, 102] width 33 height 10
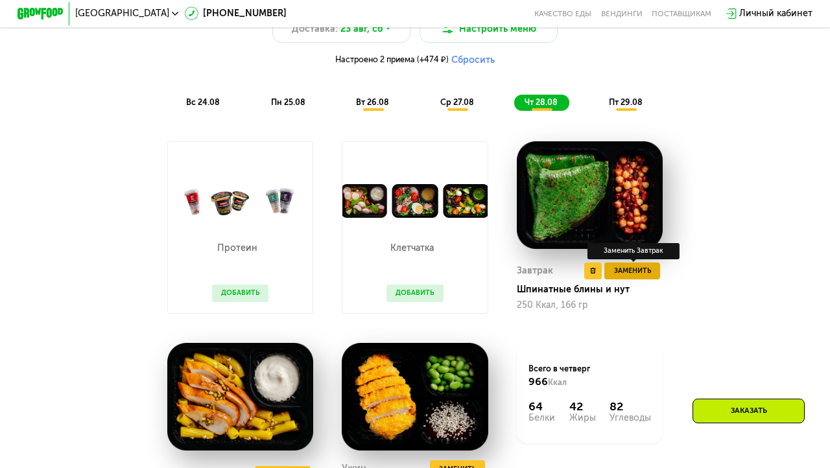
click at [627, 265] on span "Заменить" at bounding box center [632, 271] width 37 height 12
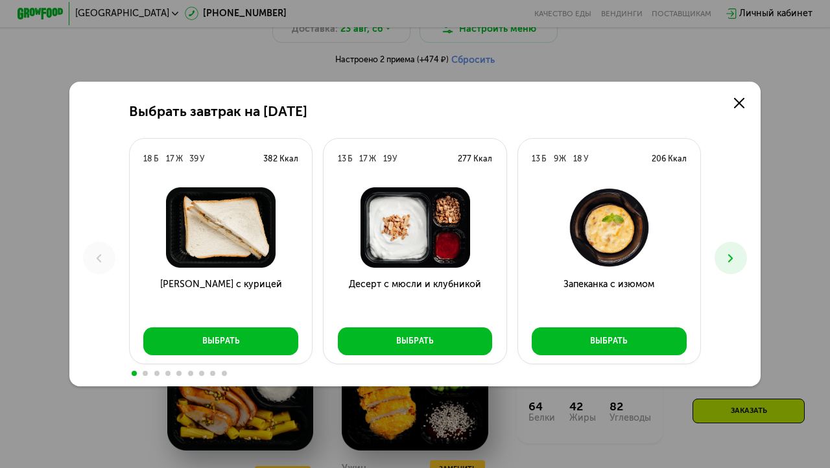
click at [730, 255] on use at bounding box center [731, 258] width 5 height 8
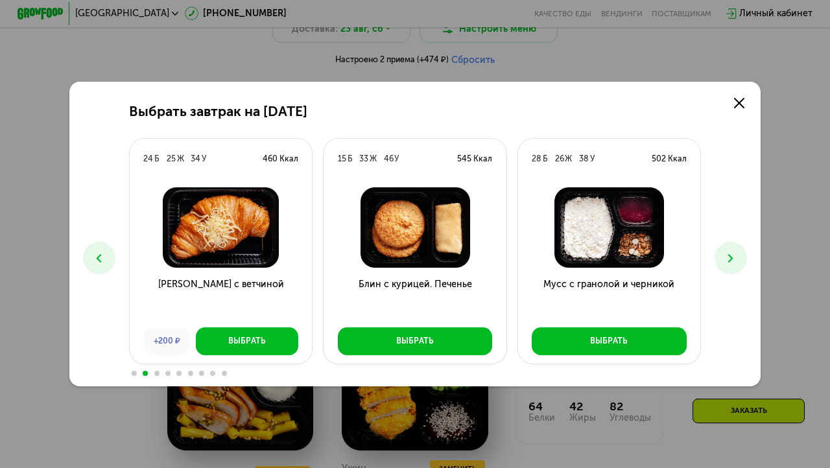
click at [727, 256] on icon at bounding box center [731, 259] width 14 height 14
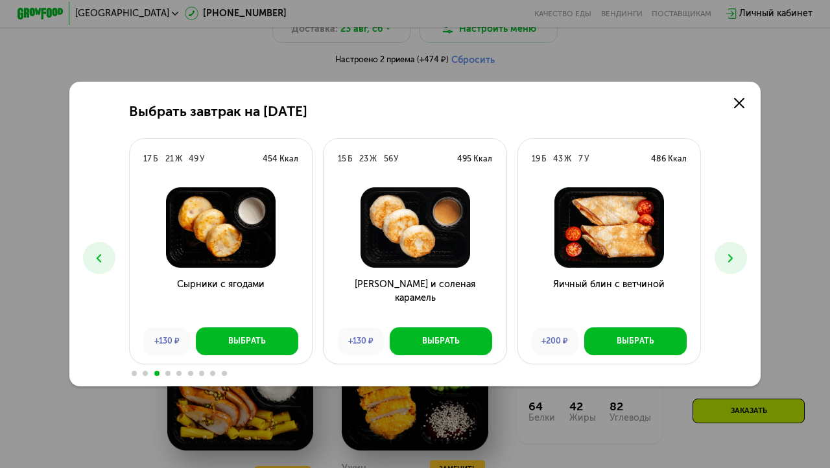
click at [728, 256] on icon at bounding box center [731, 259] width 14 height 14
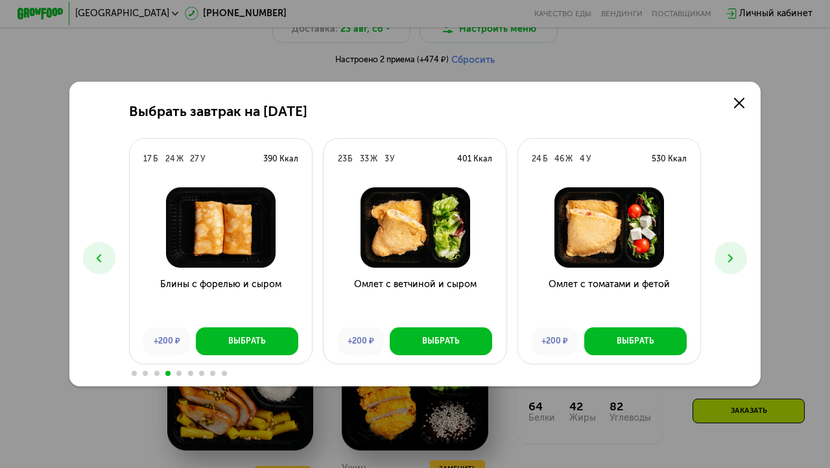
click at [726, 256] on icon at bounding box center [731, 259] width 14 height 14
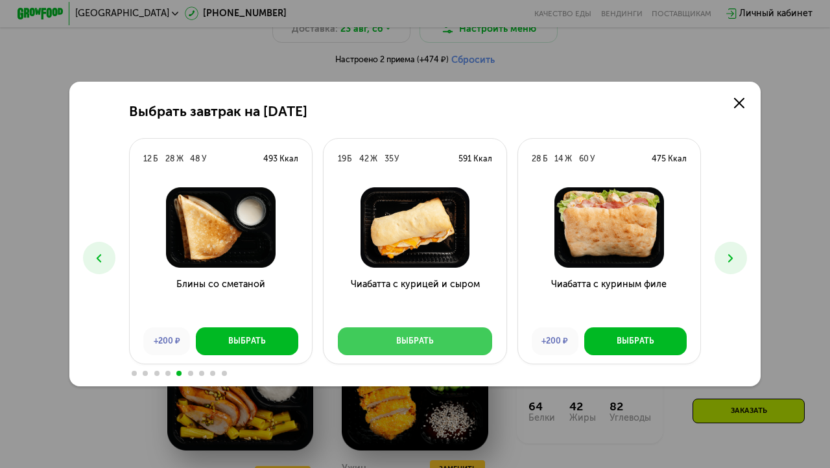
click at [446, 336] on button "Выбрать" at bounding box center [415, 342] width 155 height 28
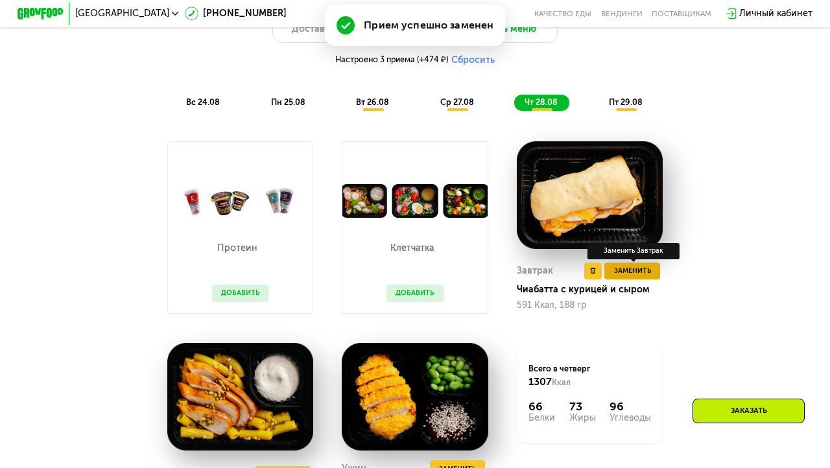
click at [616, 270] on span "Заменить" at bounding box center [632, 271] width 37 height 12
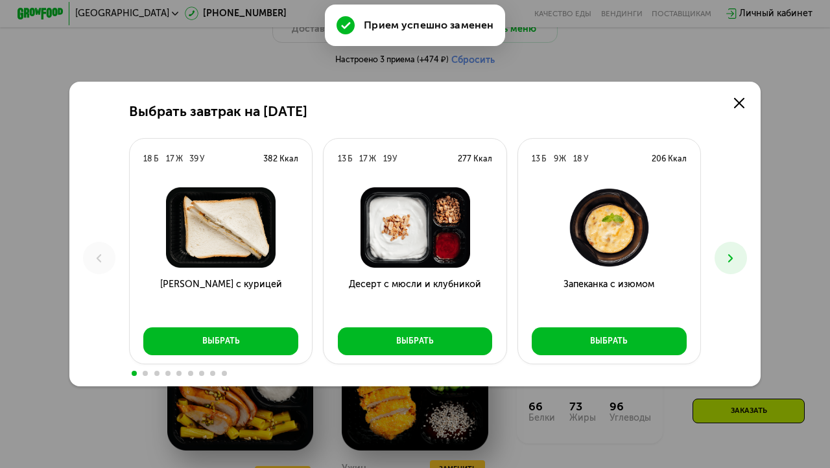
click at [733, 256] on icon at bounding box center [731, 259] width 14 height 14
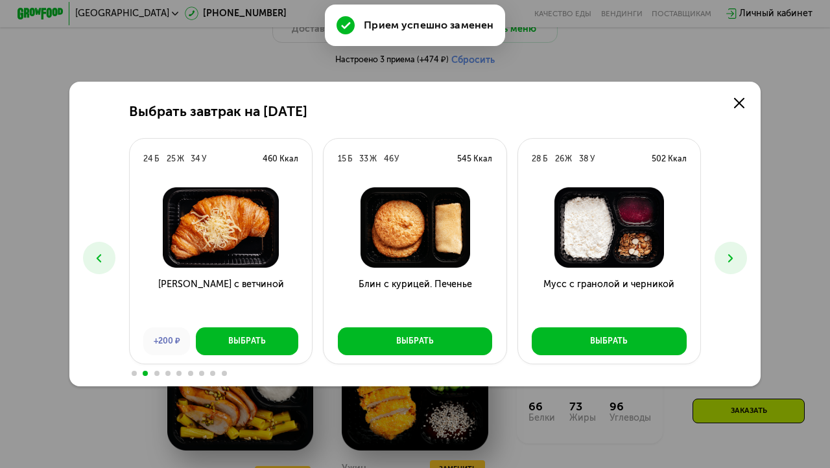
click at [733, 256] on icon at bounding box center [731, 259] width 14 height 14
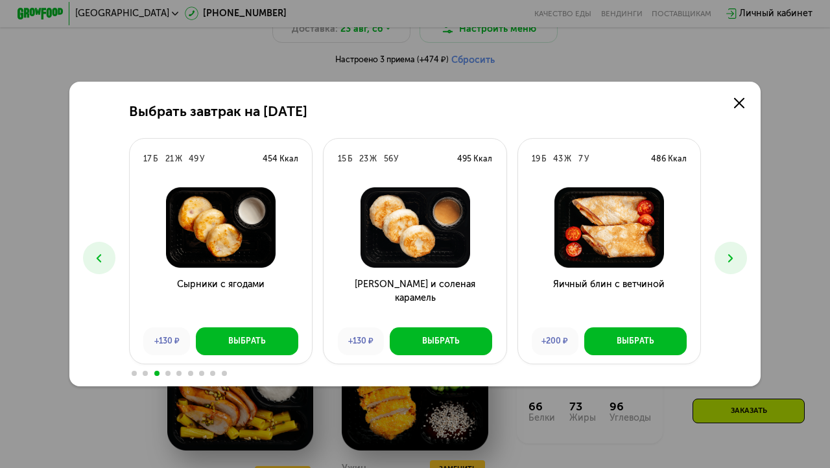
click at [730, 258] on icon at bounding box center [731, 259] width 14 height 14
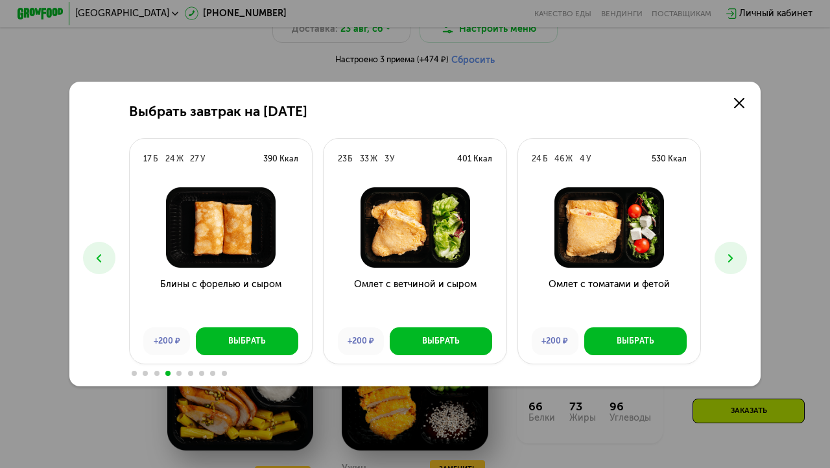
click at [728, 260] on icon at bounding box center [731, 259] width 14 height 14
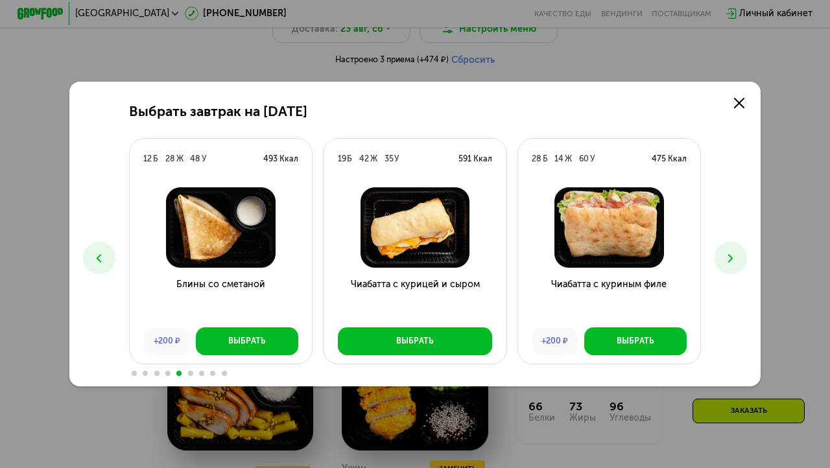
click at [726, 260] on icon at bounding box center [731, 259] width 14 height 14
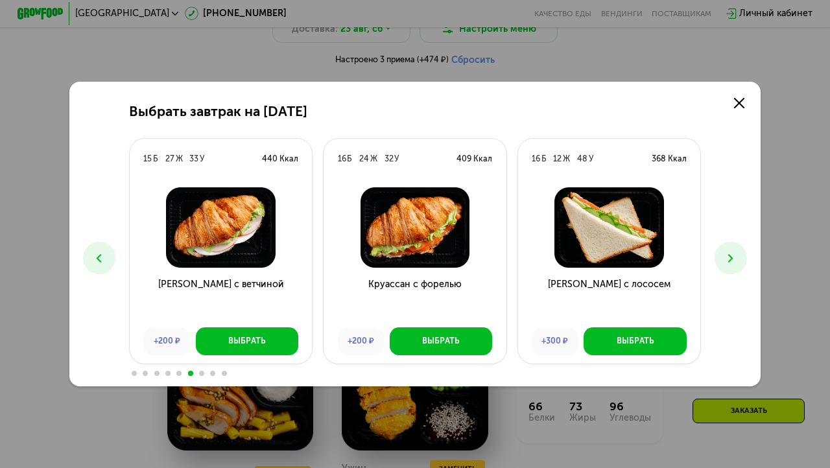
click at [723, 263] on button at bounding box center [731, 258] width 32 height 32
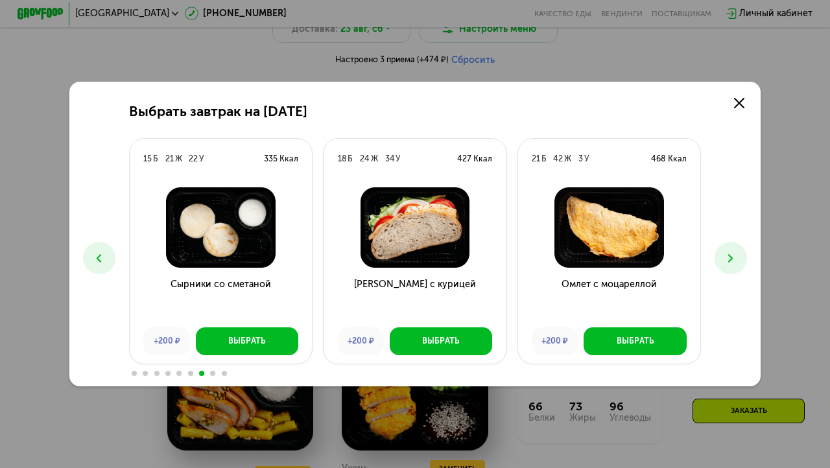
click at [722, 263] on button at bounding box center [731, 258] width 32 height 32
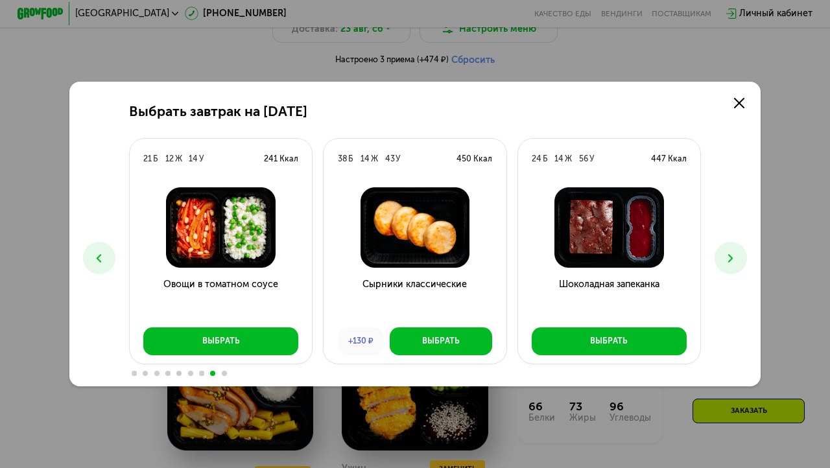
click at [722, 263] on button at bounding box center [731, 258] width 32 height 32
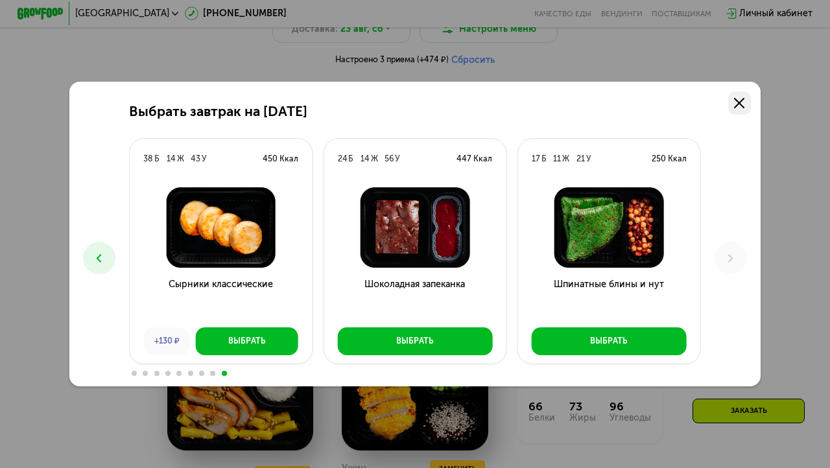
click at [734, 108] on icon at bounding box center [739, 103] width 10 height 10
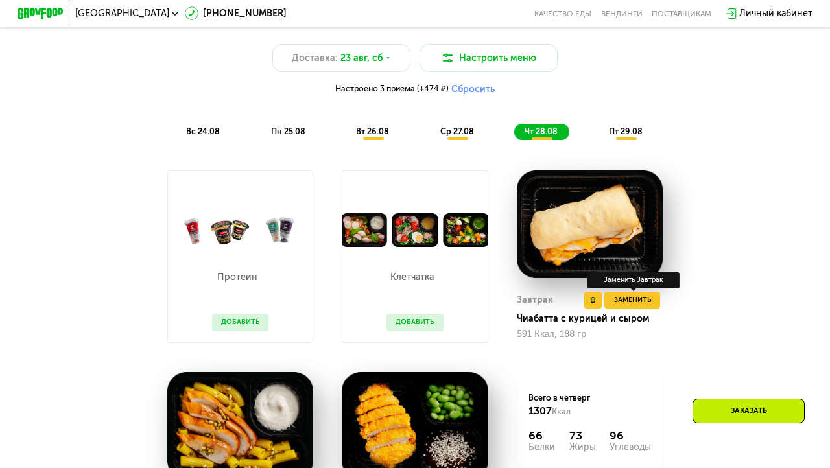
scroll to position [648, 0]
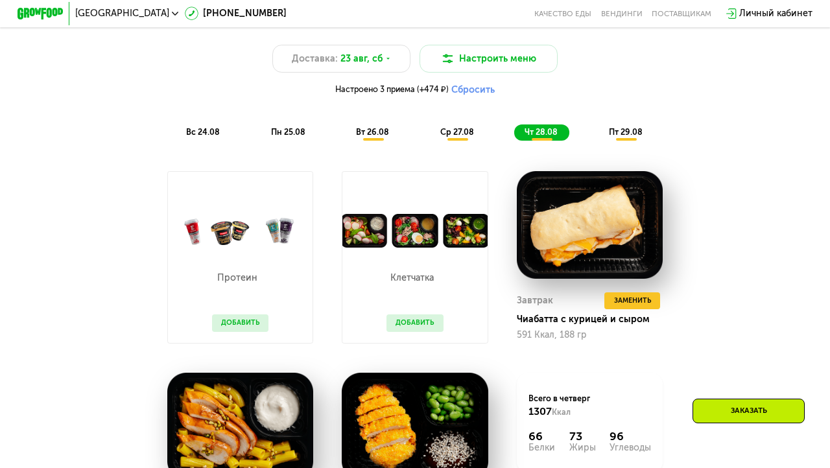
click at [624, 138] on div "пт 29.08" at bounding box center [627, 133] width 56 height 16
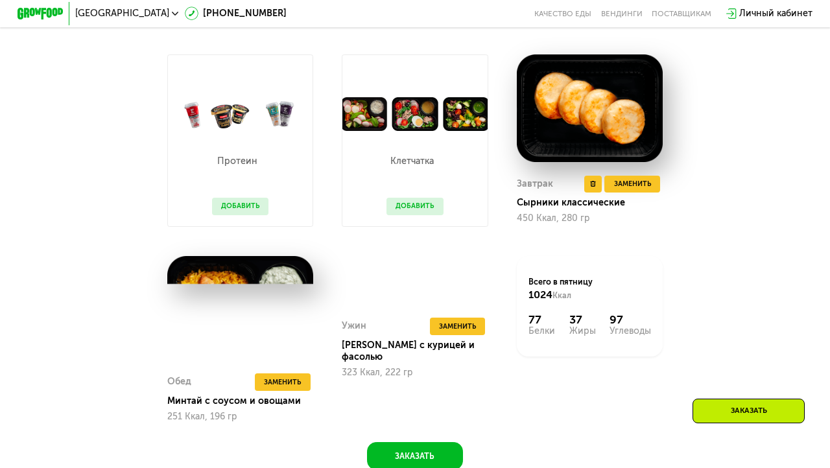
scroll to position [770, 0]
